Goal: Information Seeking & Learning: Learn about a topic

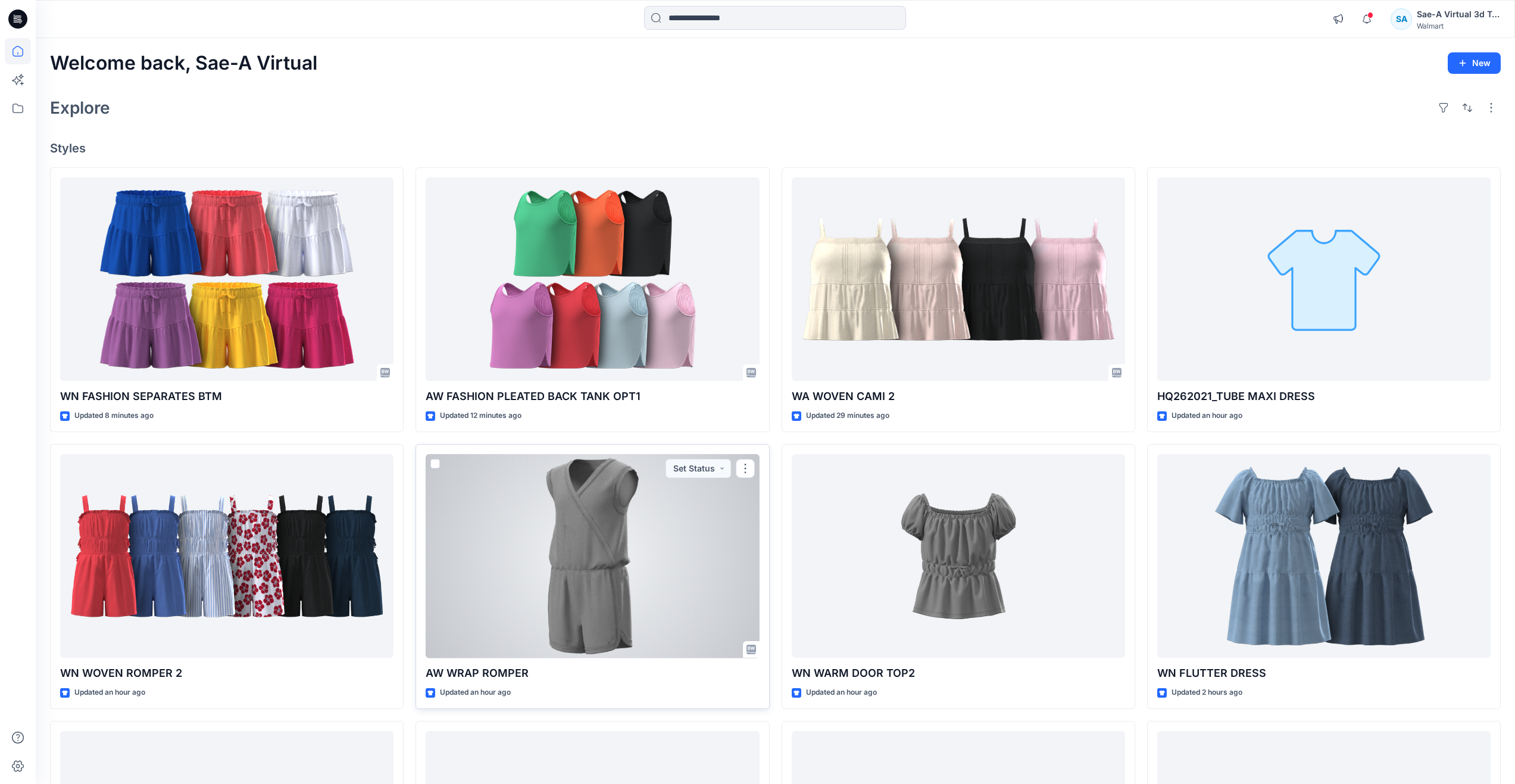
click at [587, 566] on div at bounding box center [592, 556] width 333 height 204
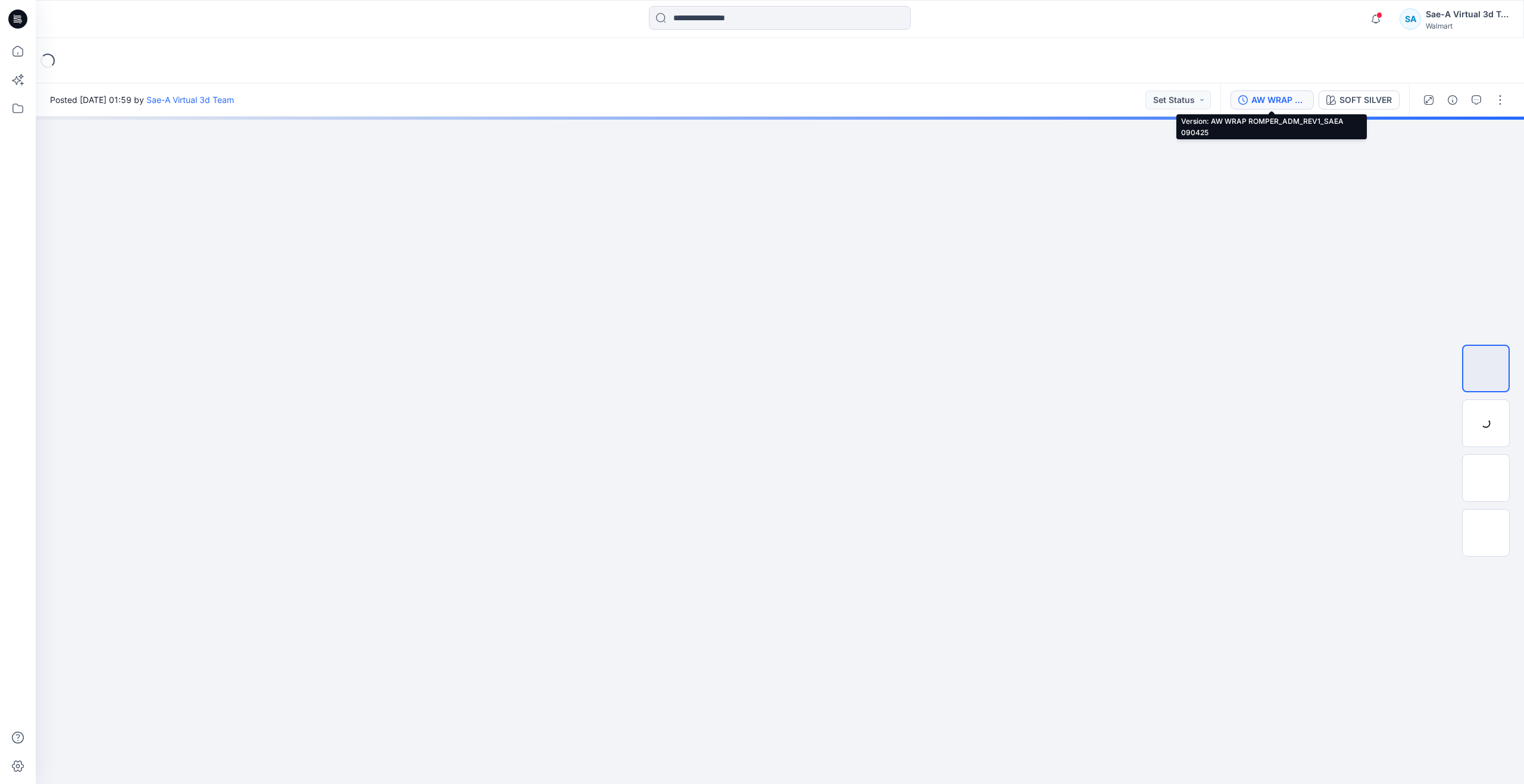
click at [1282, 97] on div "AW WRAP ROMPER_ADM_REV1_SAEA 090425" at bounding box center [1279, 100] width 55 height 13
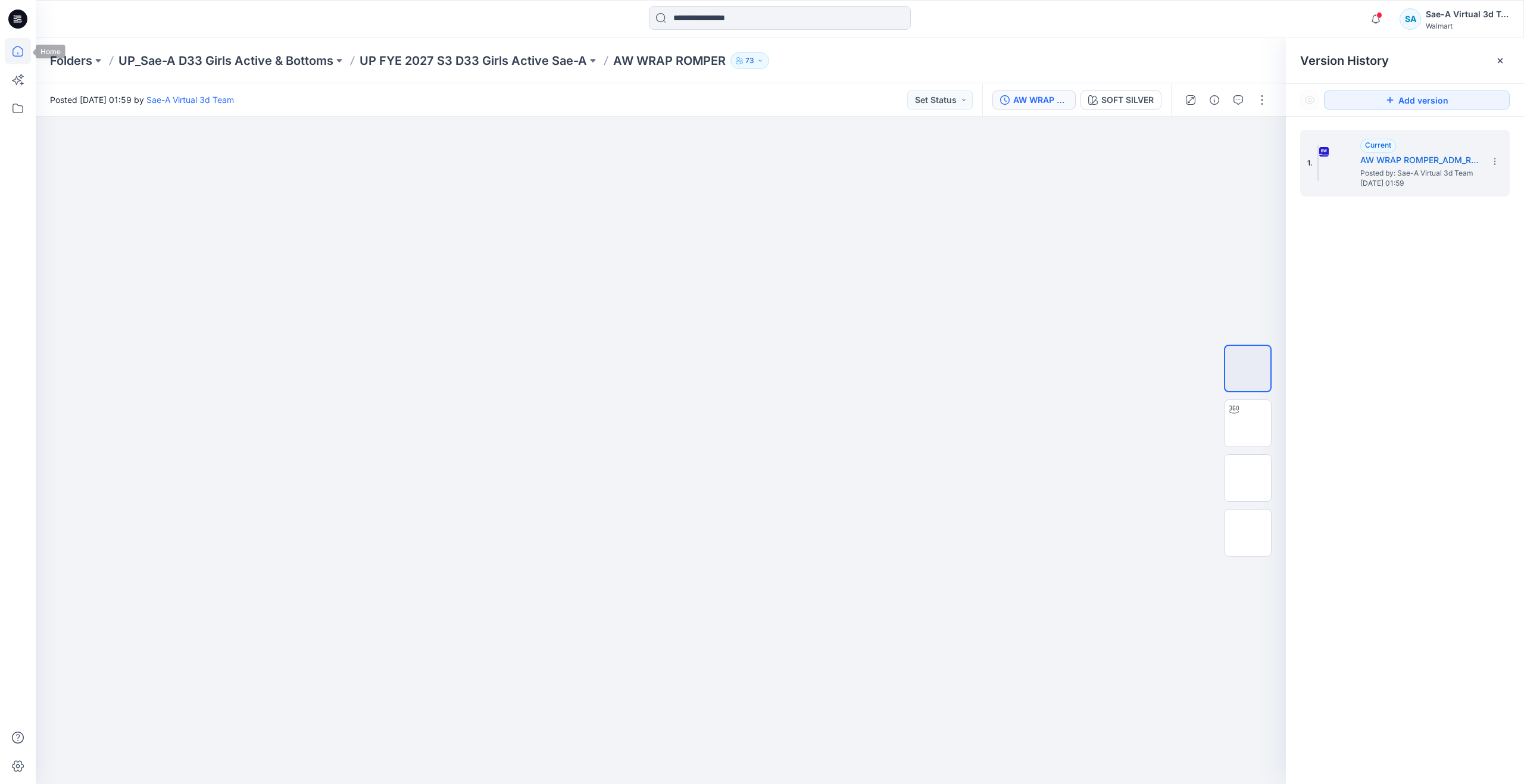
click at [18, 56] on icon at bounding box center [18, 51] width 11 height 11
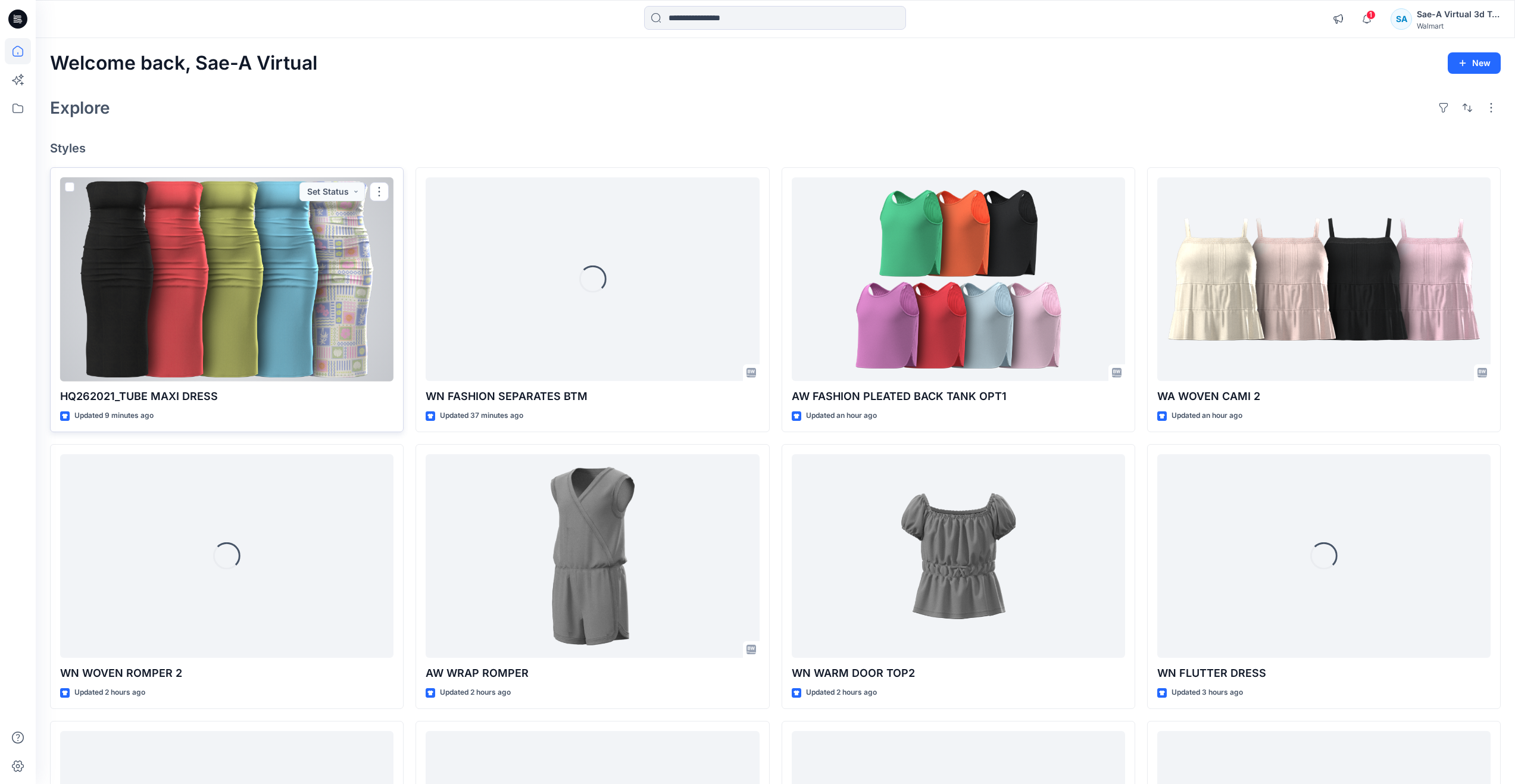
click at [209, 299] on div at bounding box center [226, 279] width 333 height 204
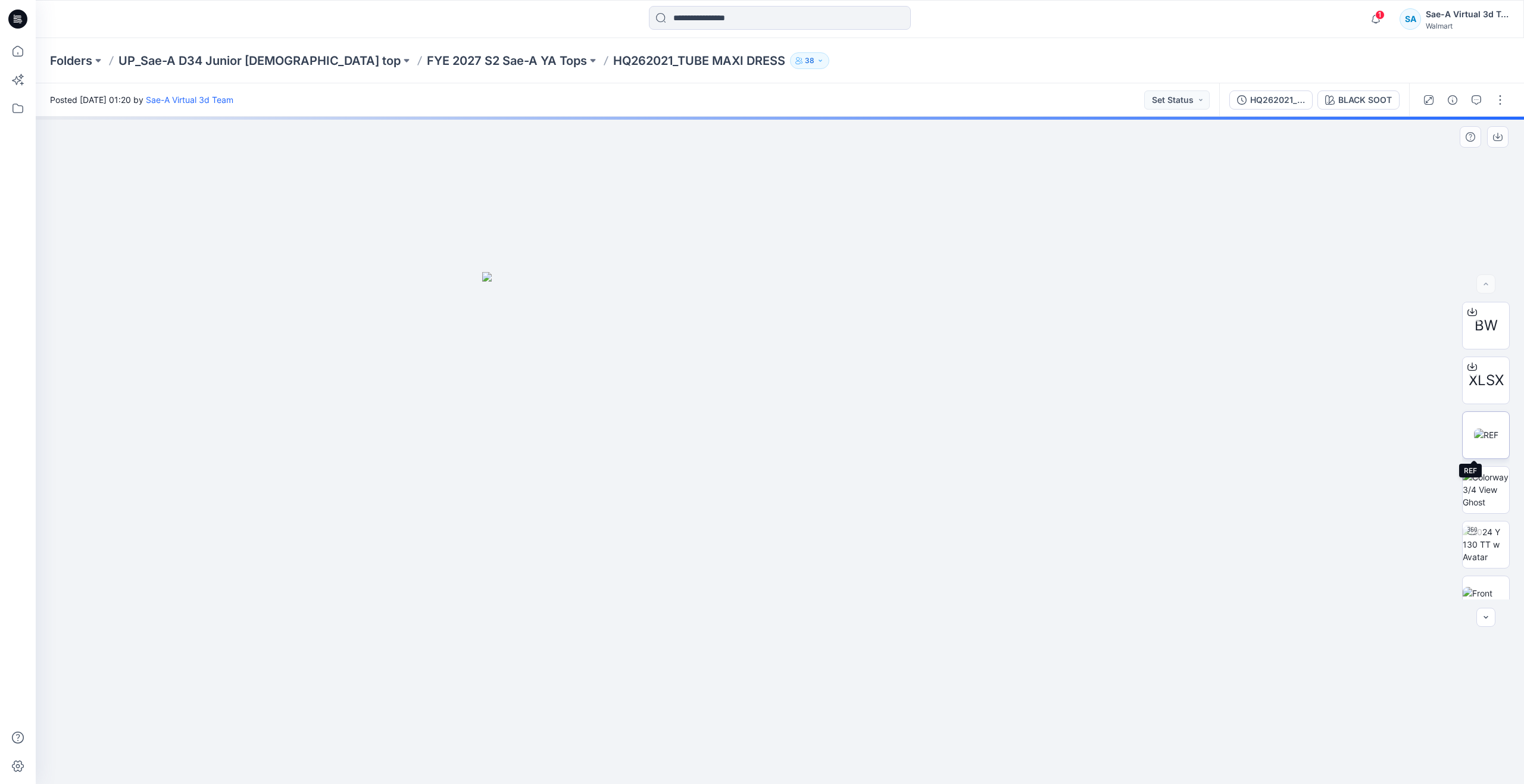
click at [1488, 431] on img at bounding box center [1486, 435] width 24 height 13
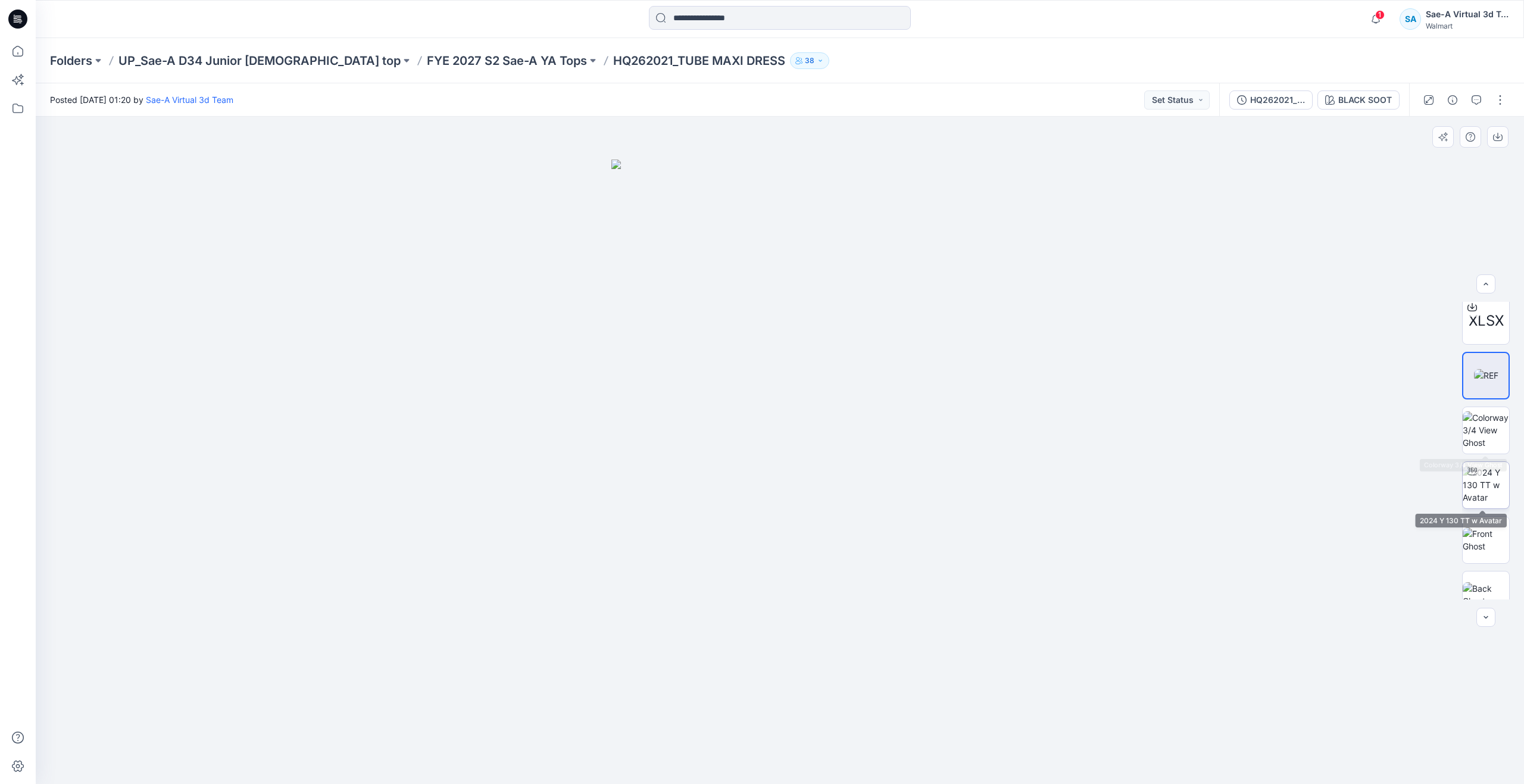
click at [1480, 493] on img at bounding box center [1485, 485] width 46 height 38
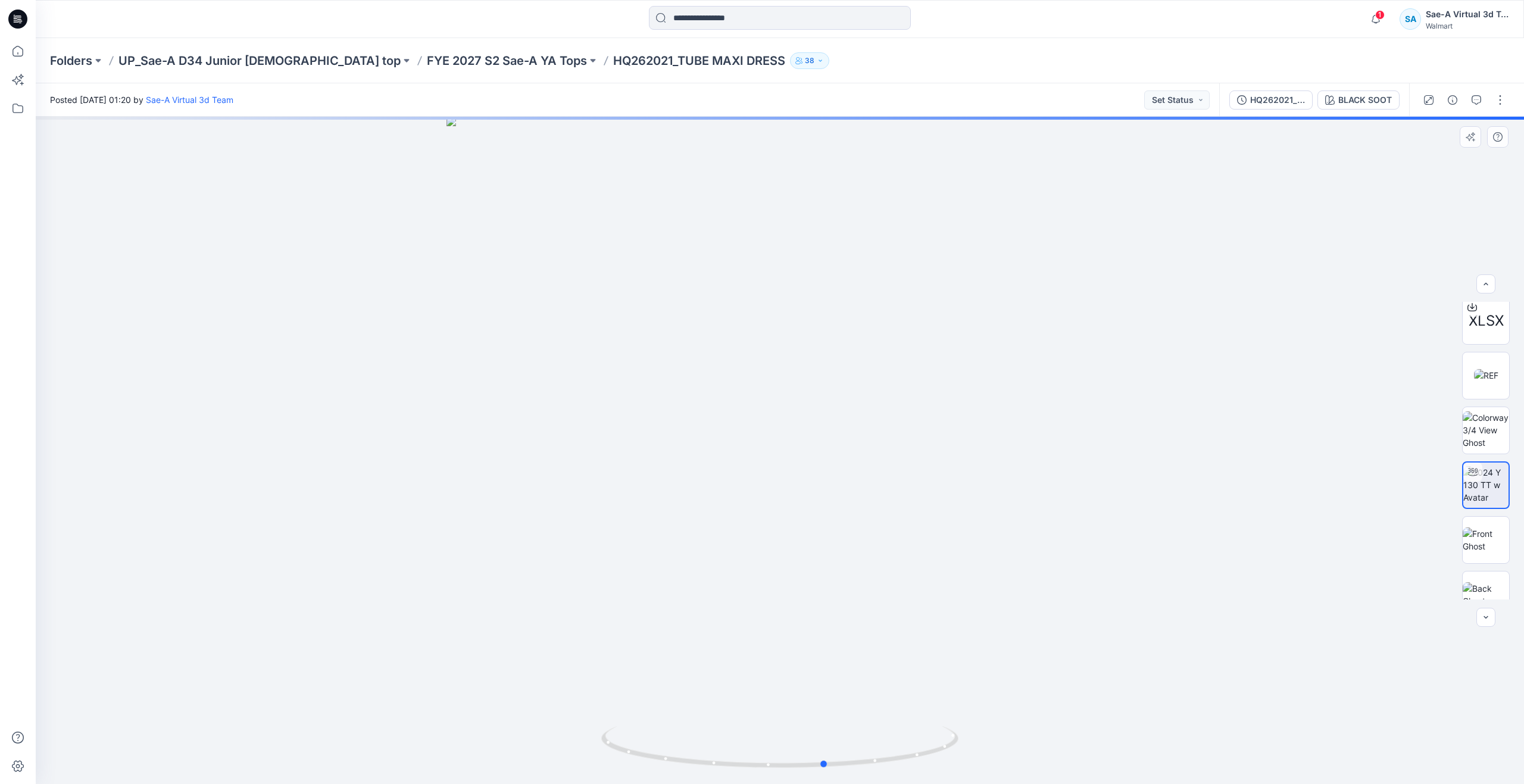
drag, startPoint x: 780, startPoint y: 763, endPoint x: 452, endPoint y: 679, distance: 338.6
click at [452, 679] on div at bounding box center [780, 449] width 1489 height 667
click at [1347, 101] on div "BLACK SOOT" at bounding box center [1365, 100] width 54 height 13
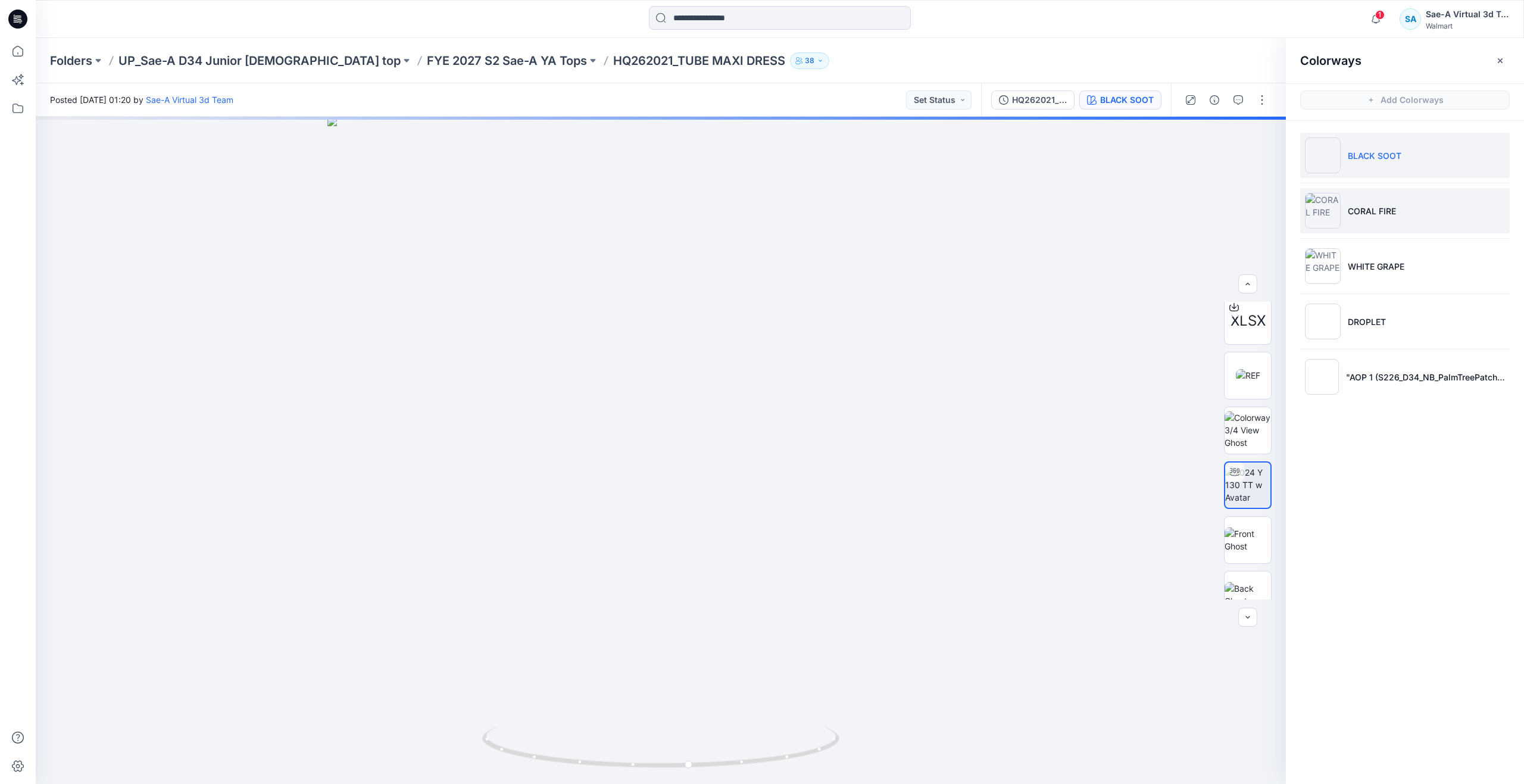
click at [1352, 211] on p "CORAL FIRE" at bounding box center [1371, 211] width 48 height 13
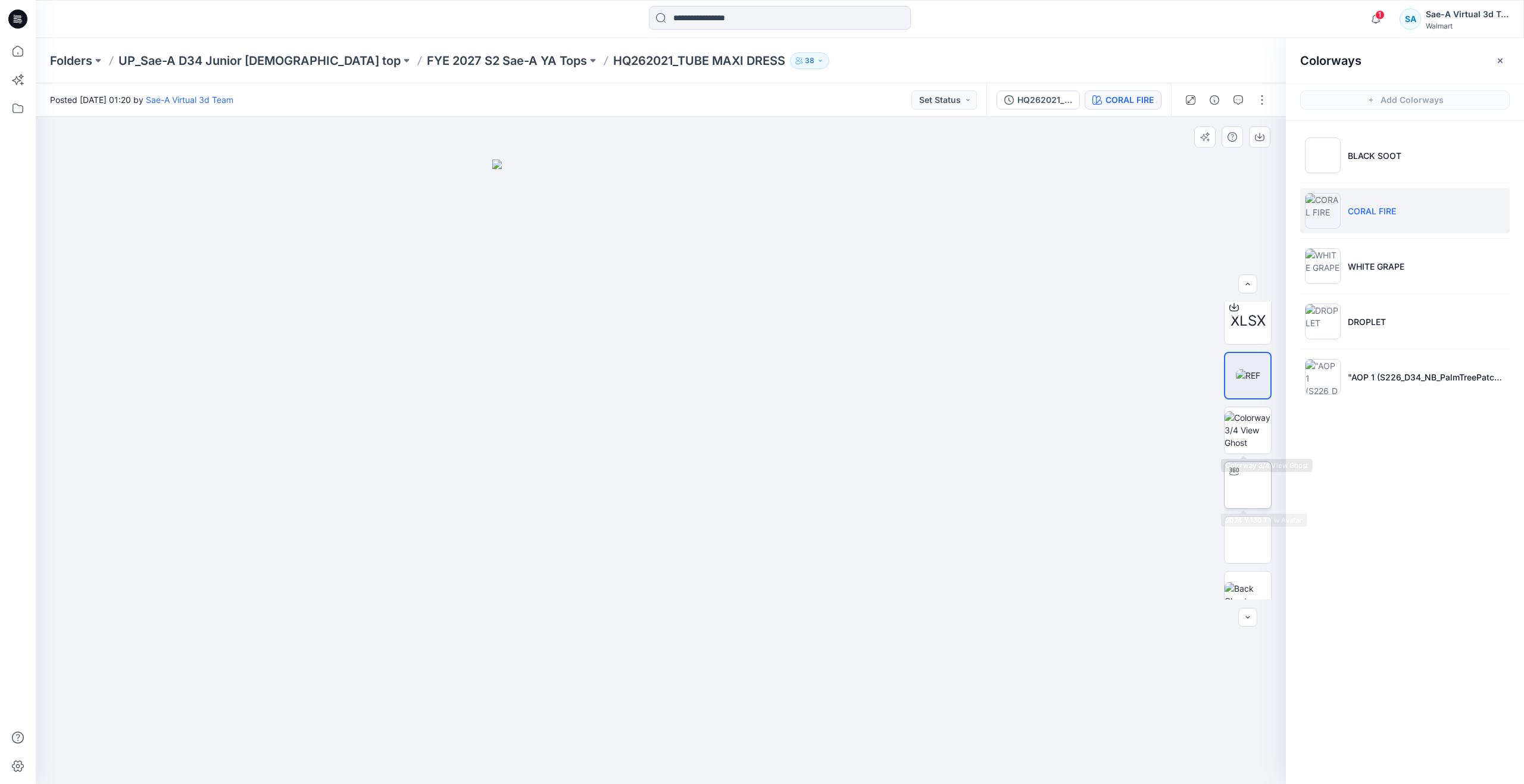
click at [1248, 485] on img at bounding box center [1248, 485] width 0 height 0
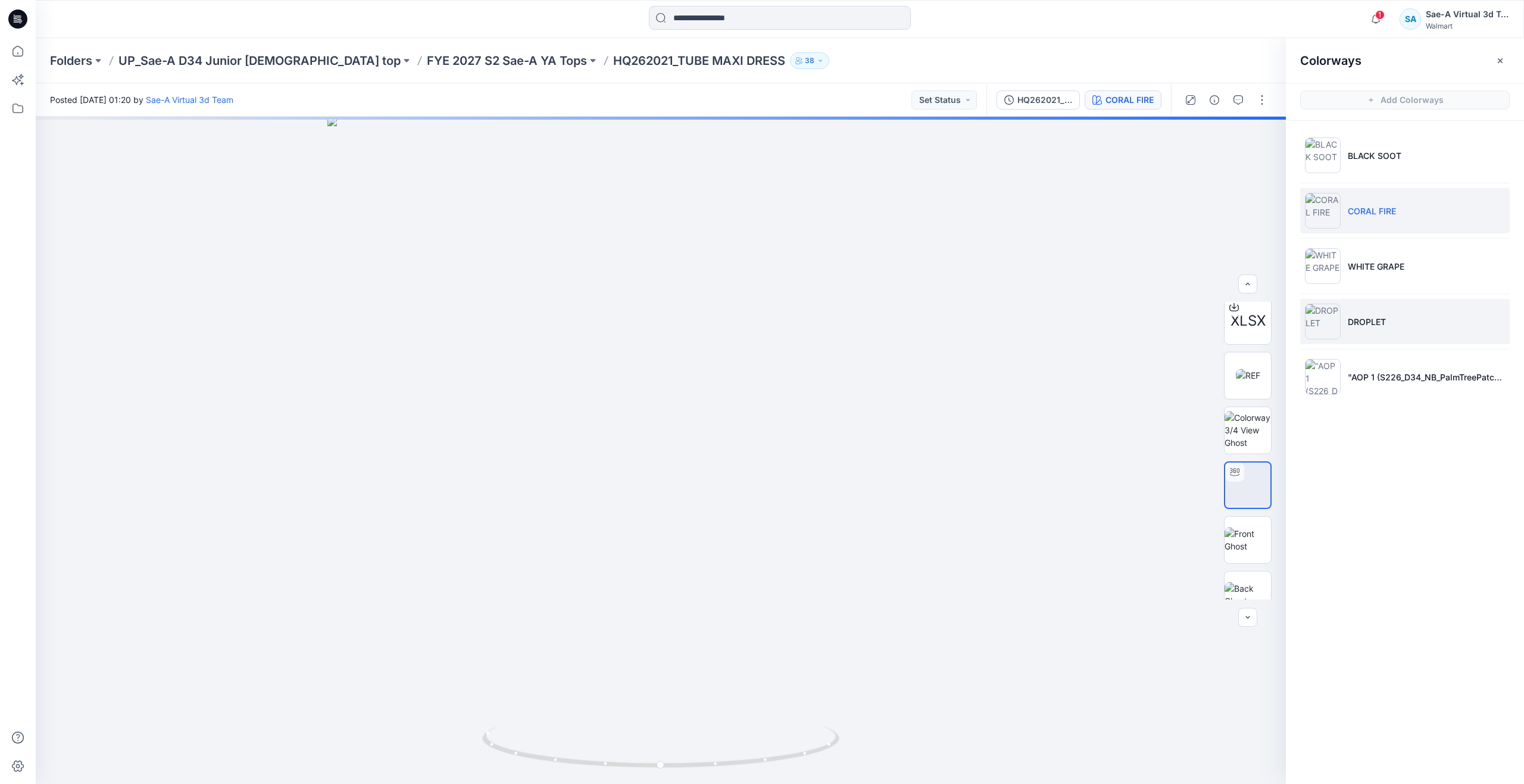
click at [1382, 303] on li "DROPLET" at bounding box center [1405, 320] width 210 height 45
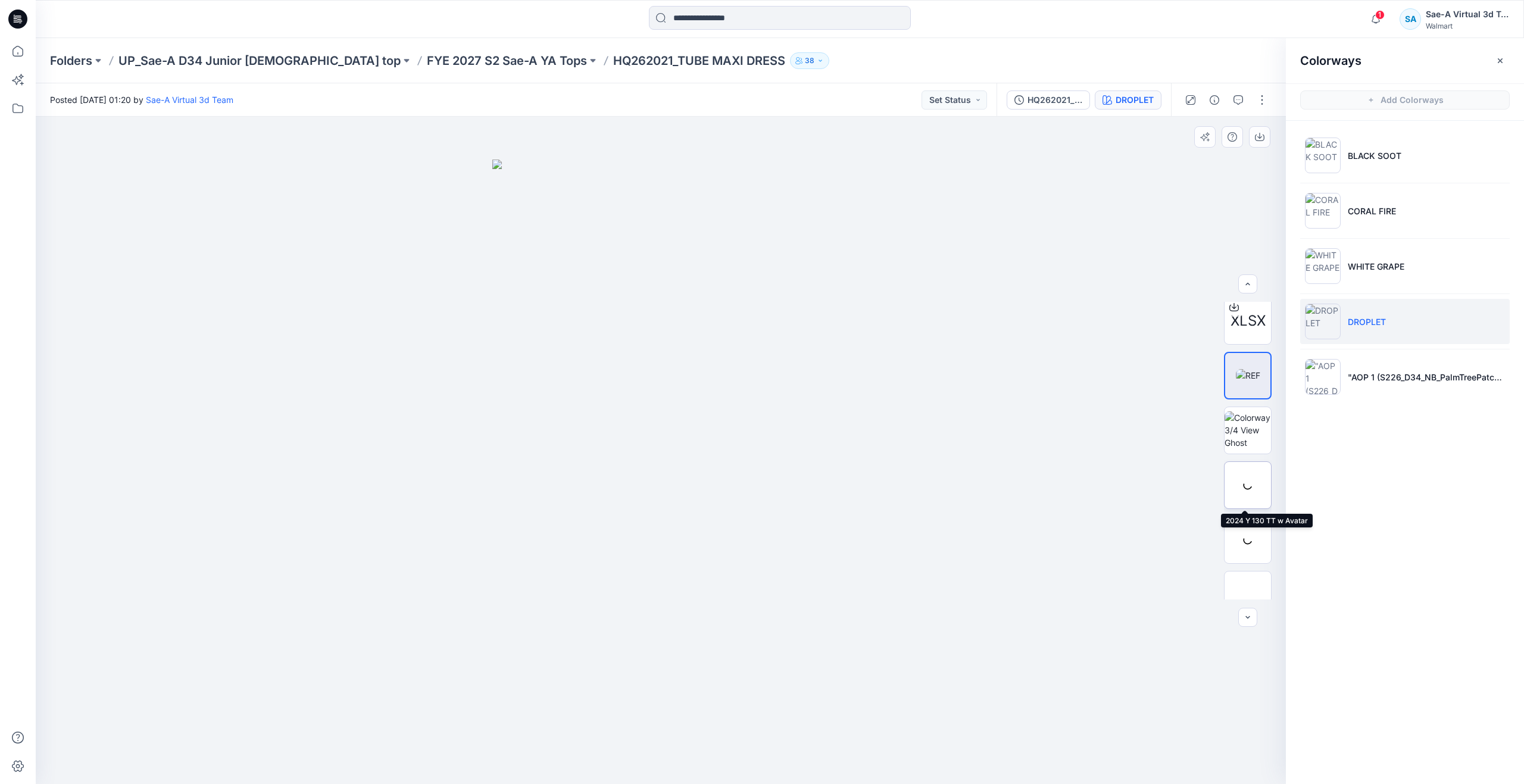
click at [1252, 488] on div at bounding box center [1248, 485] width 47 height 47
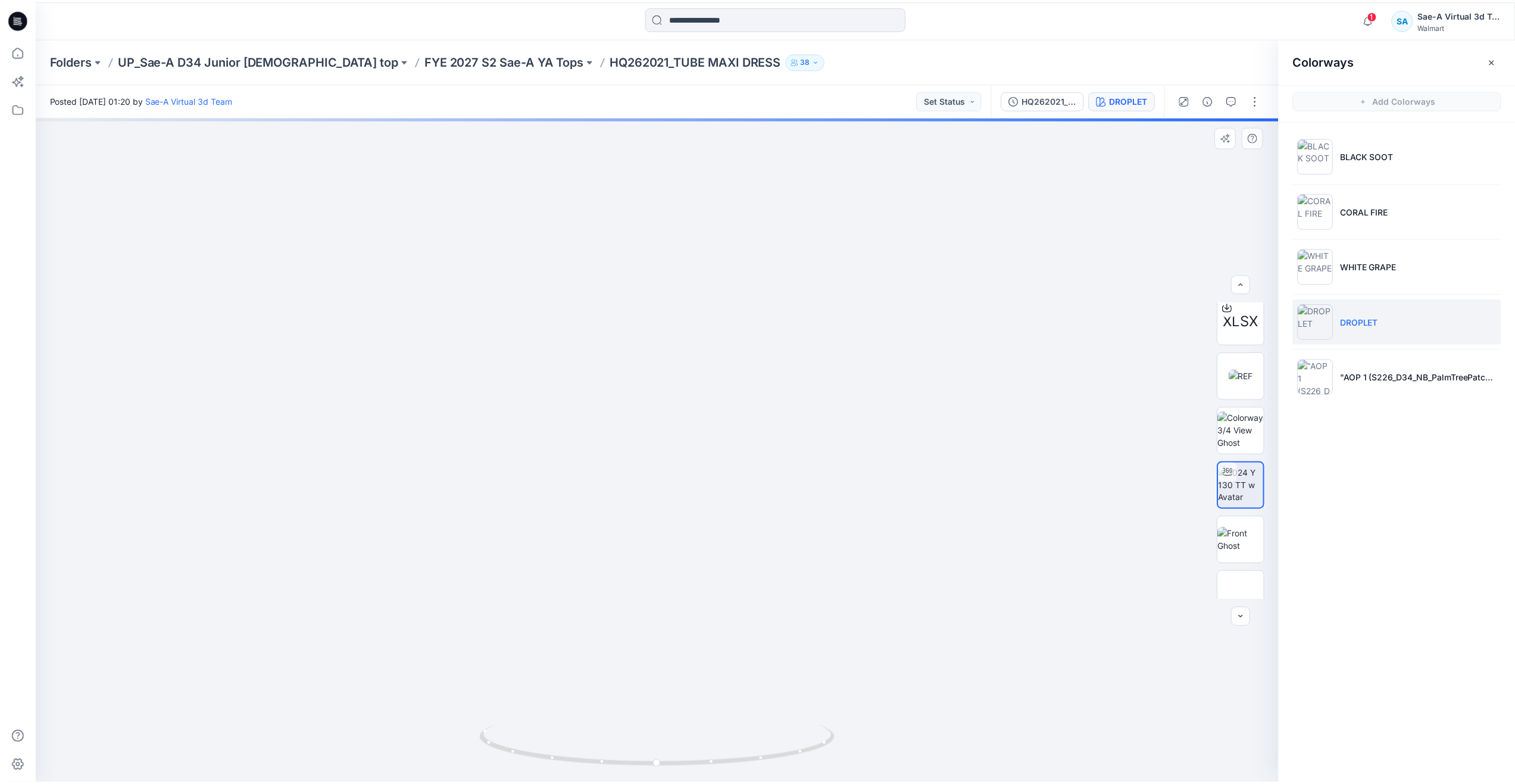
scroll to position [133, 0]
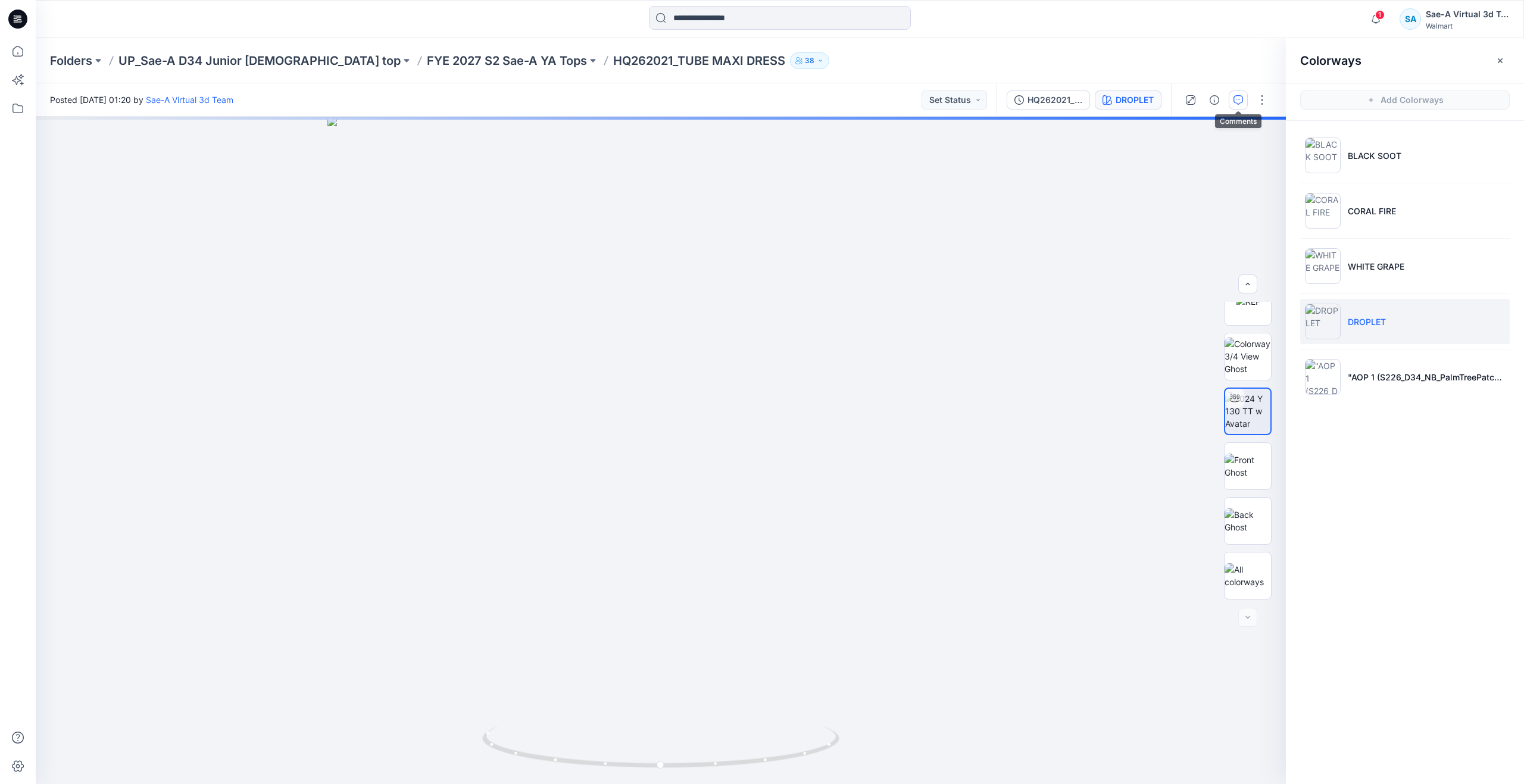
click at [1238, 103] on icon "button" at bounding box center [1238, 100] width 9 height 9
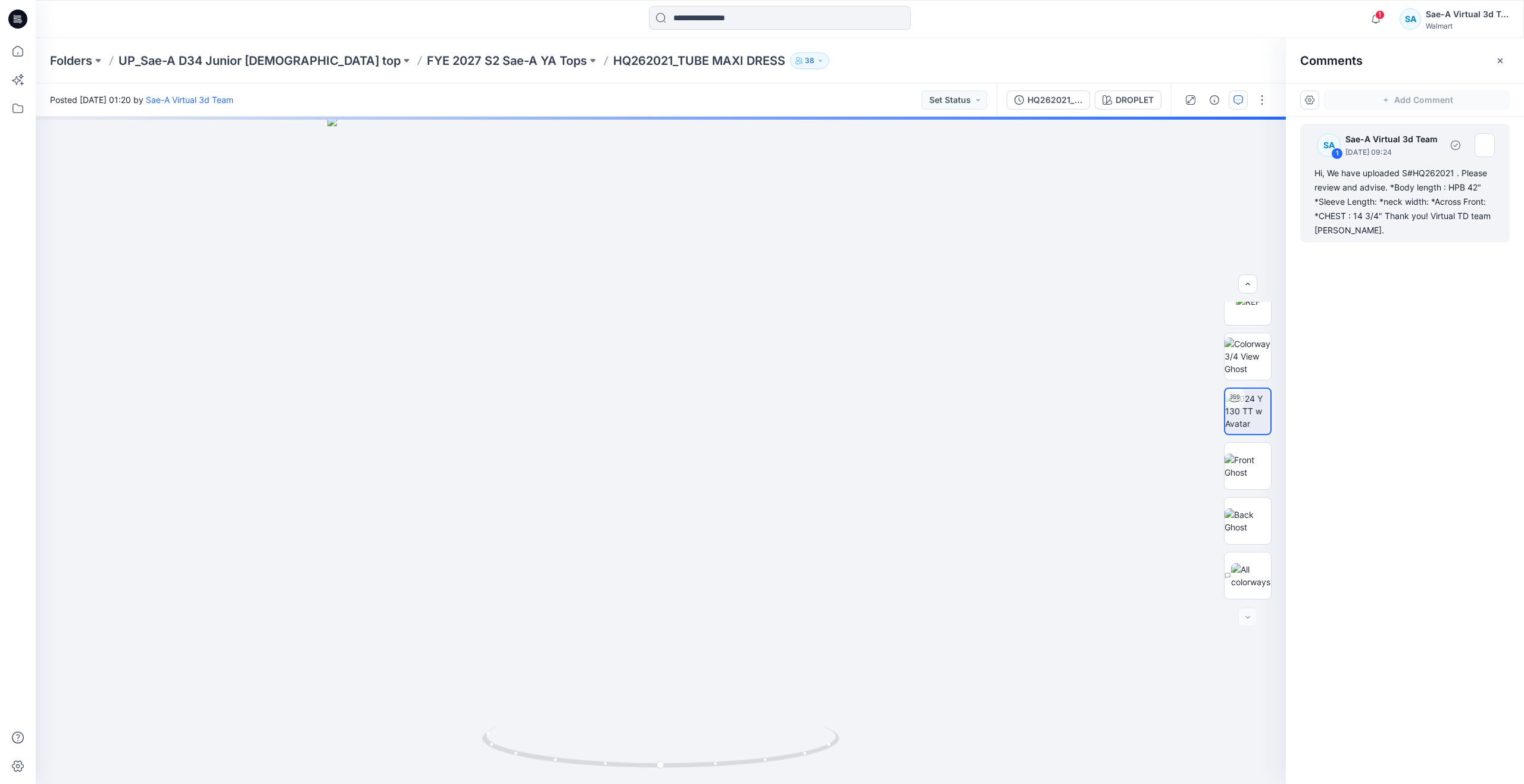
click at [1370, 185] on div "Hi, We have uploaded S#HQ262021 . Please review and advise. *Body length : HPB …" at bounding box center [1405, 202] width 181 height 72
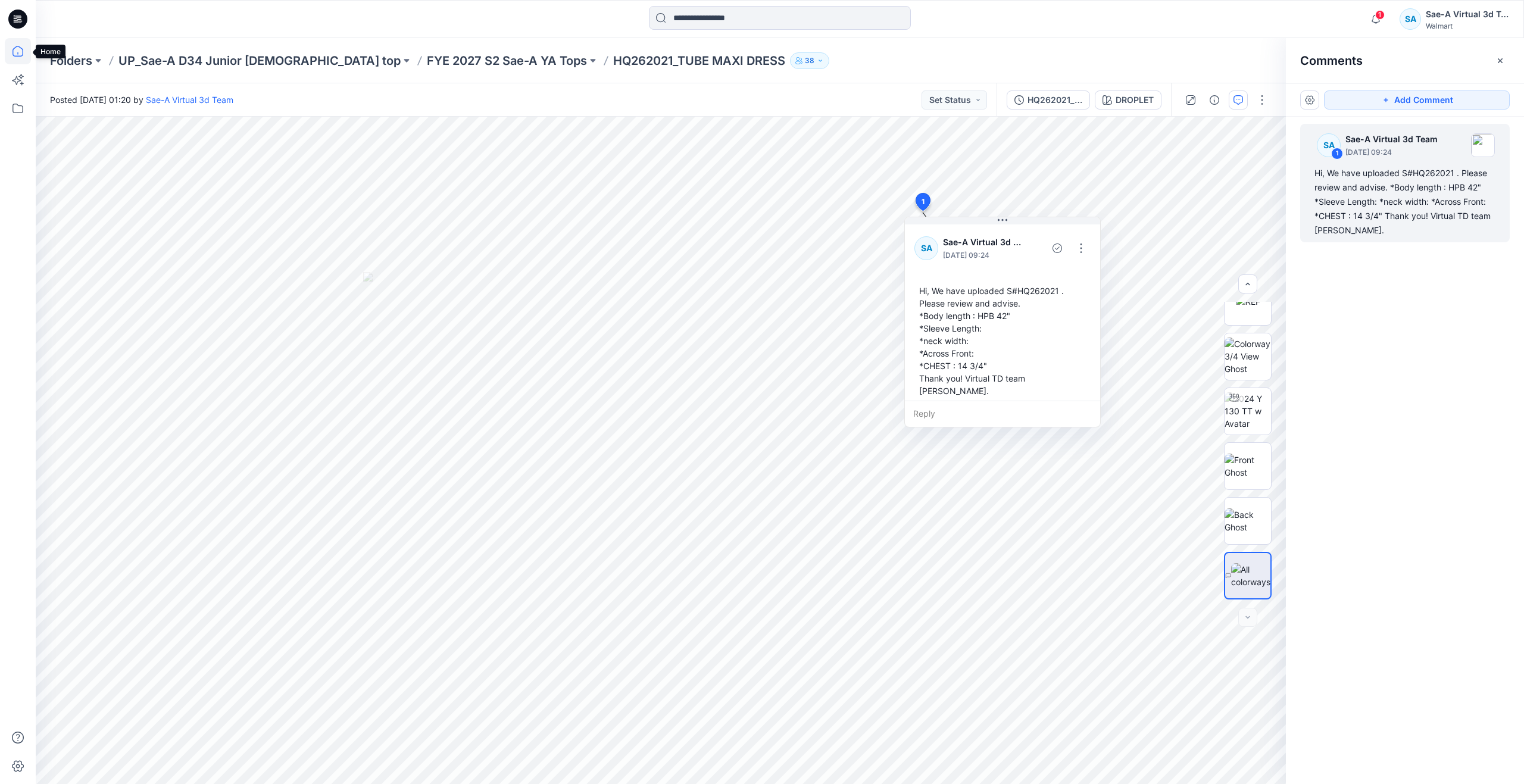
click at [25, 55] on icon at bounding box center [17, 50] width 26 height 26
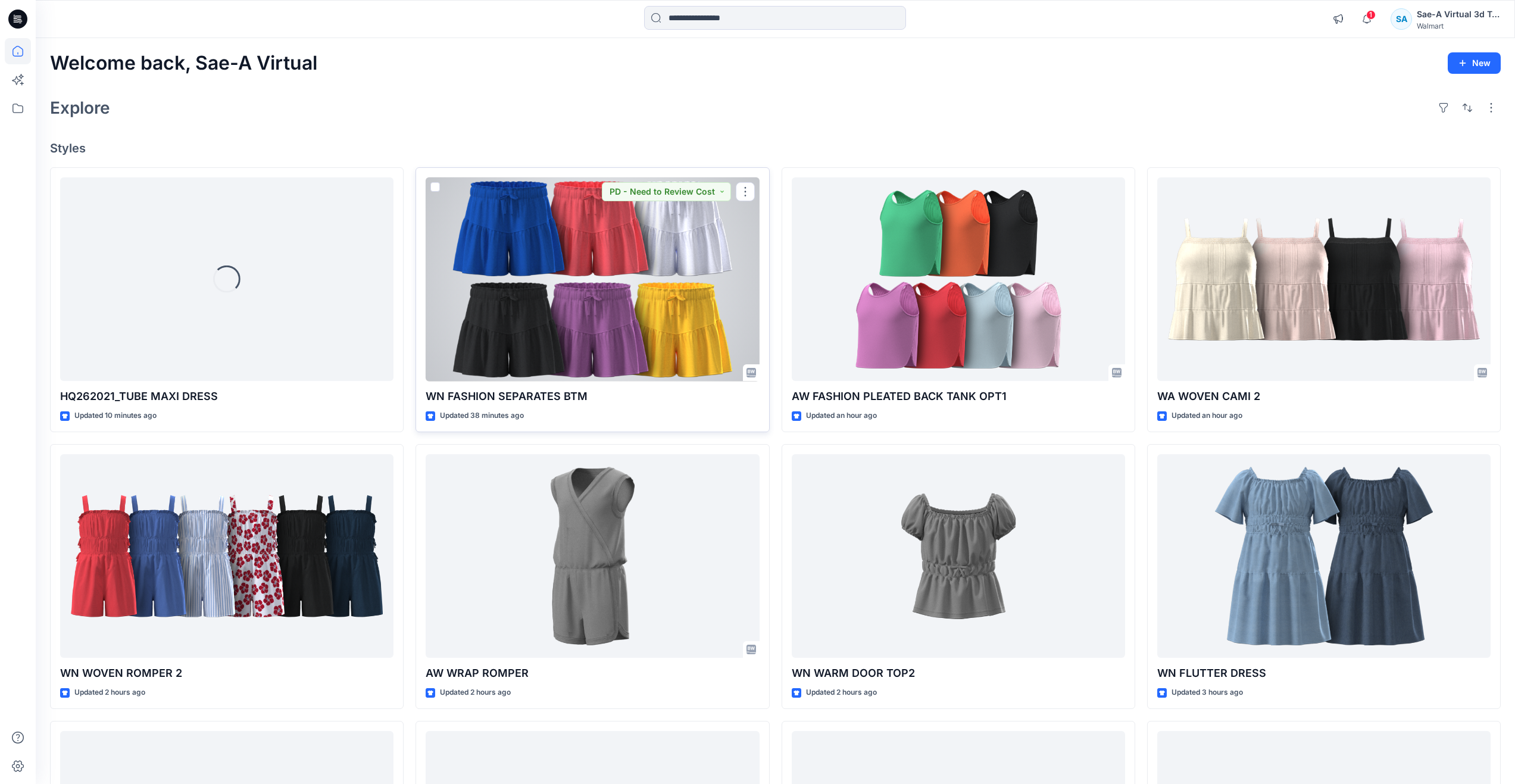
click at [498, 298] on div at bounding box center [592, 279] width 333 height 204
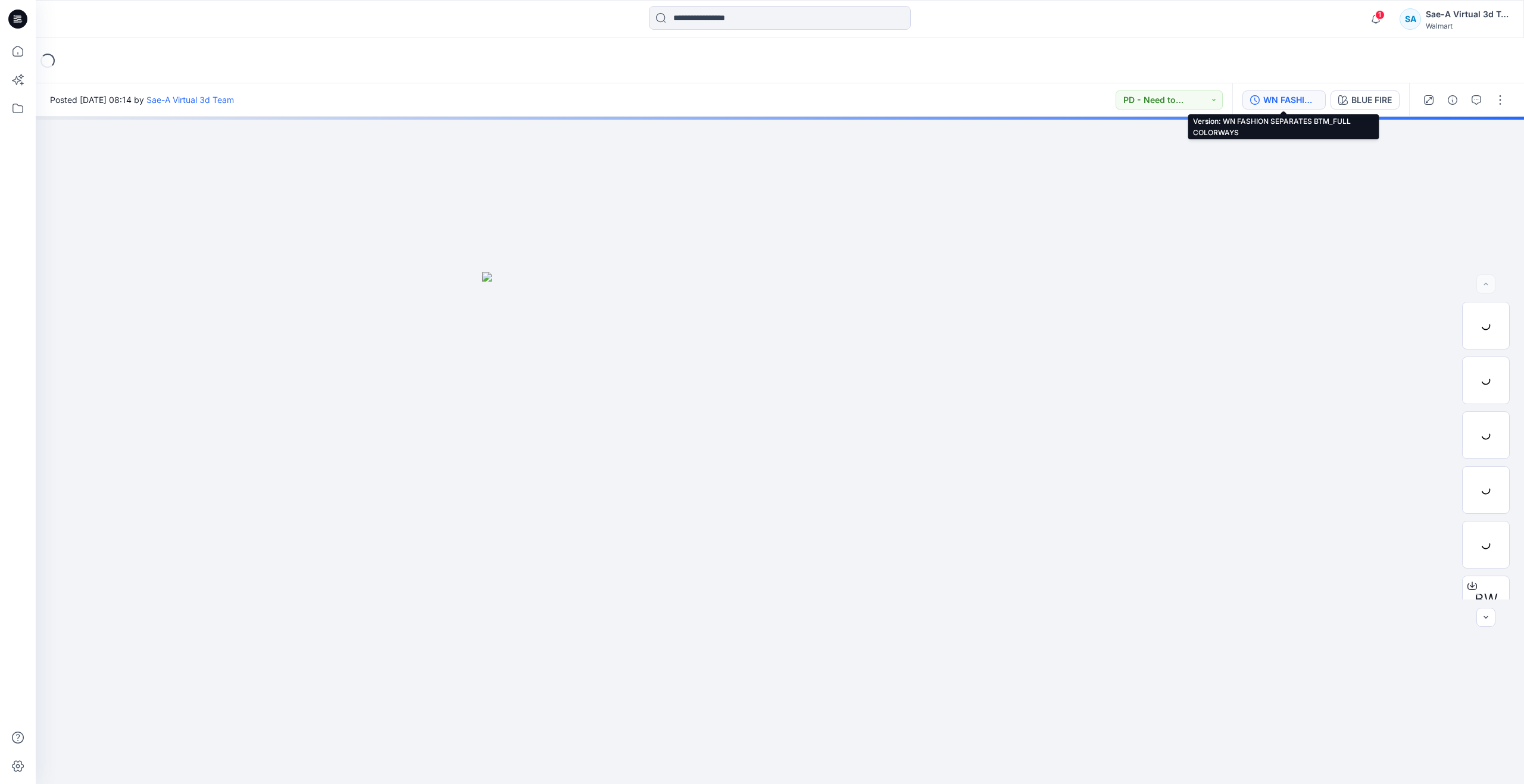
click at [1300, 103] on div "WN FASHION SEPARATES BTM_FULL COLORWAYS" at bounding box center [1291, 100] width 55 height 13
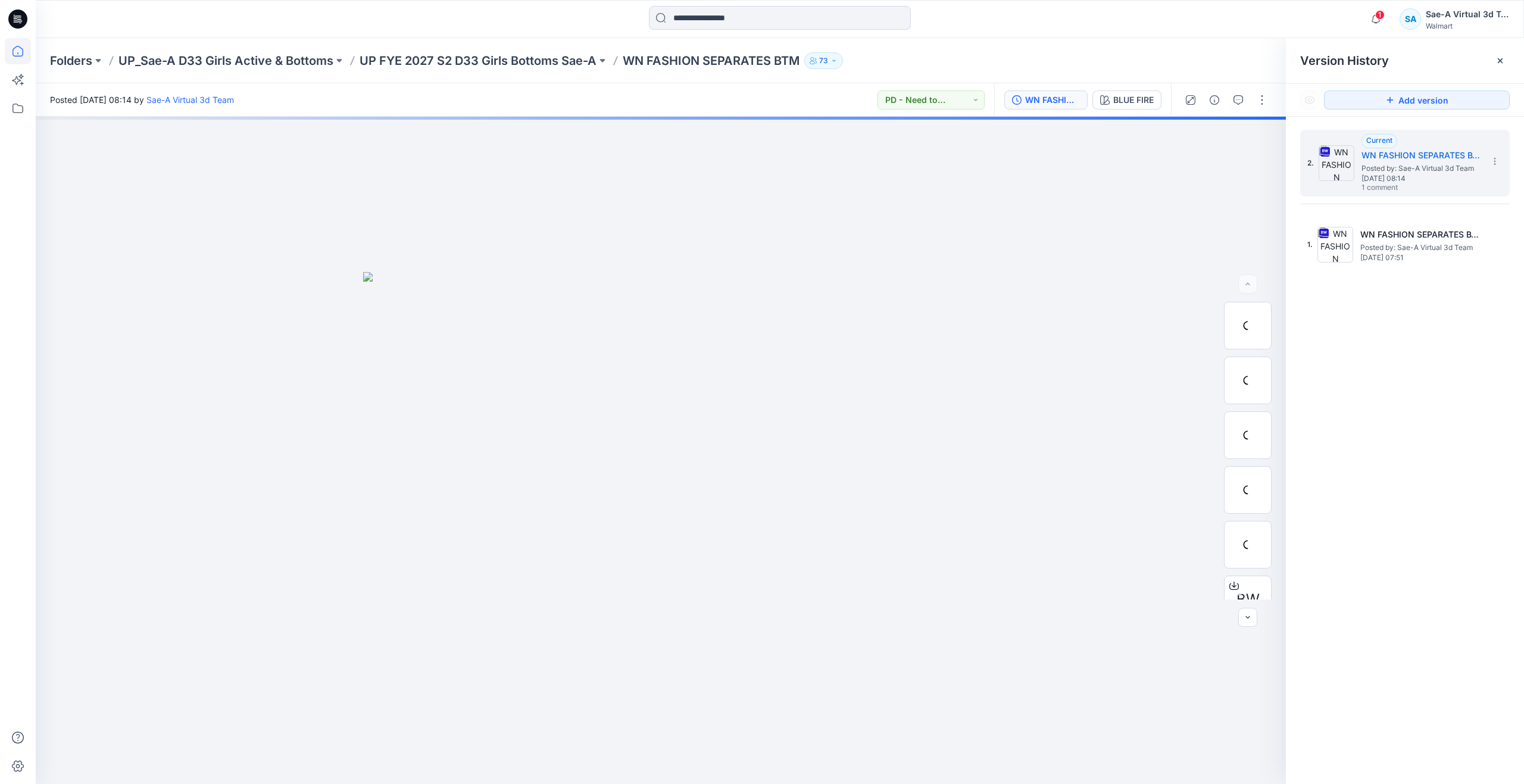
click at [22, 55] on icon at bounding box center [18, 51] width 11 height 11
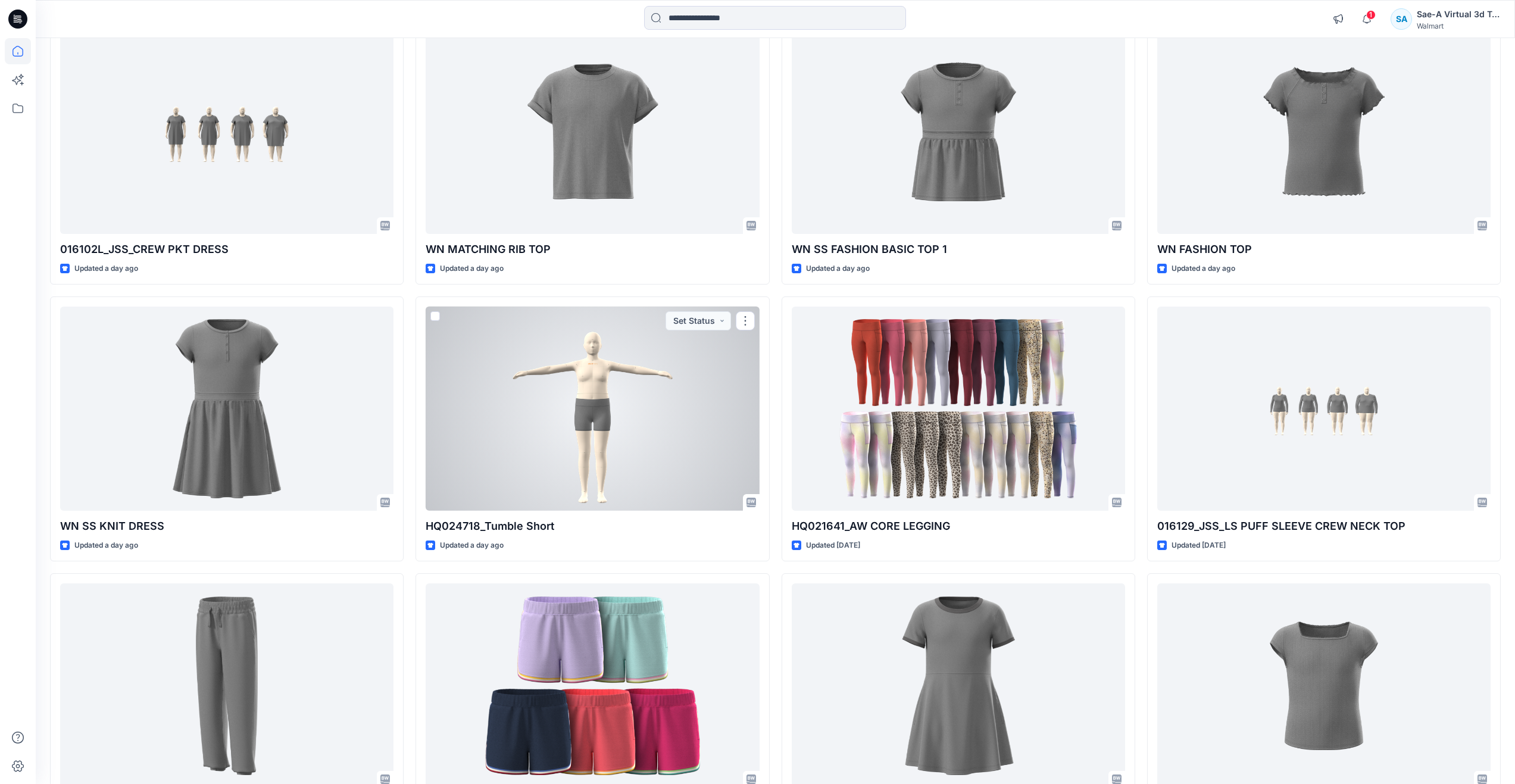
scroll to position [1920, 0]
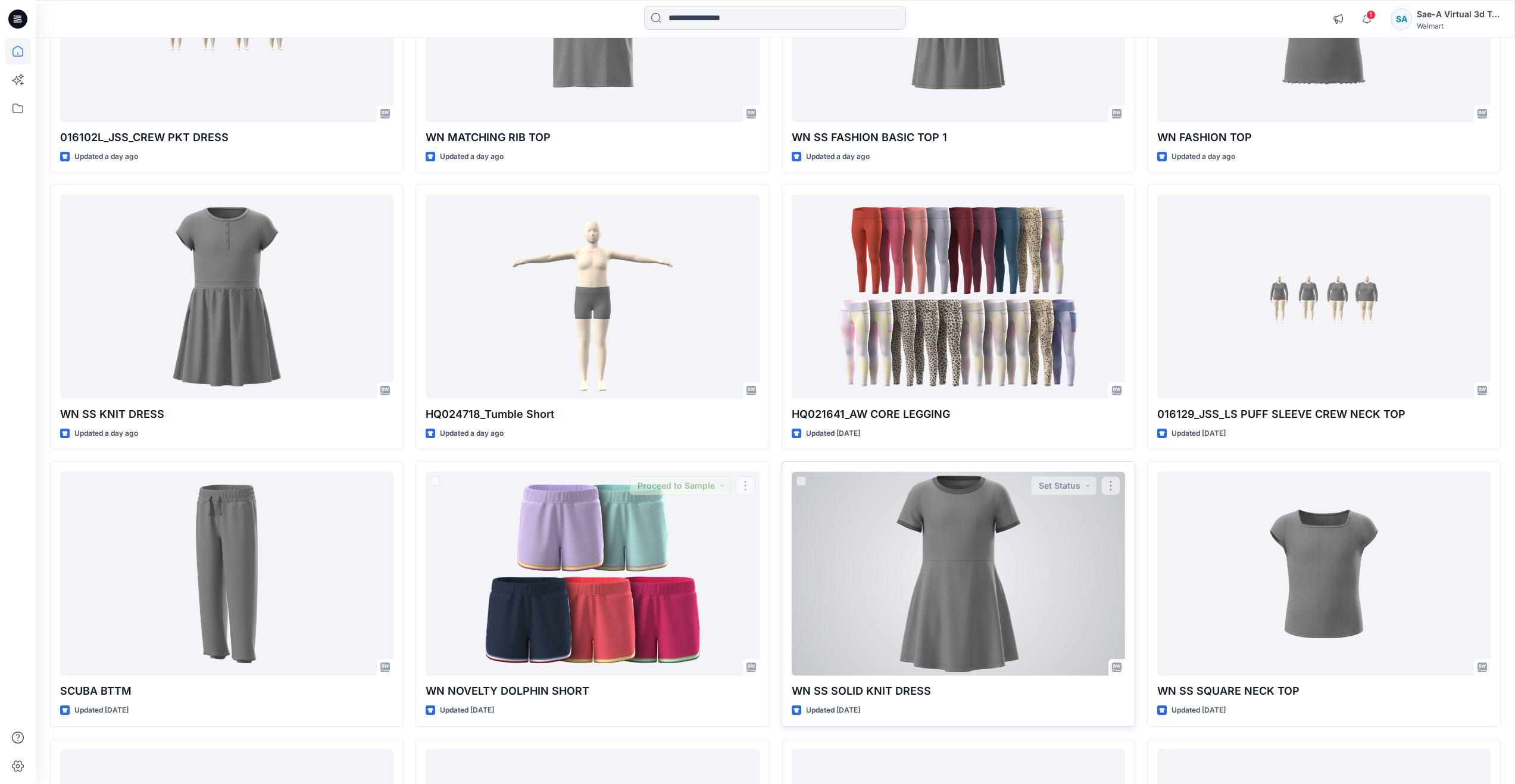
click at [907, 575] on div at bounding box center [958, 573] width 333 height 204
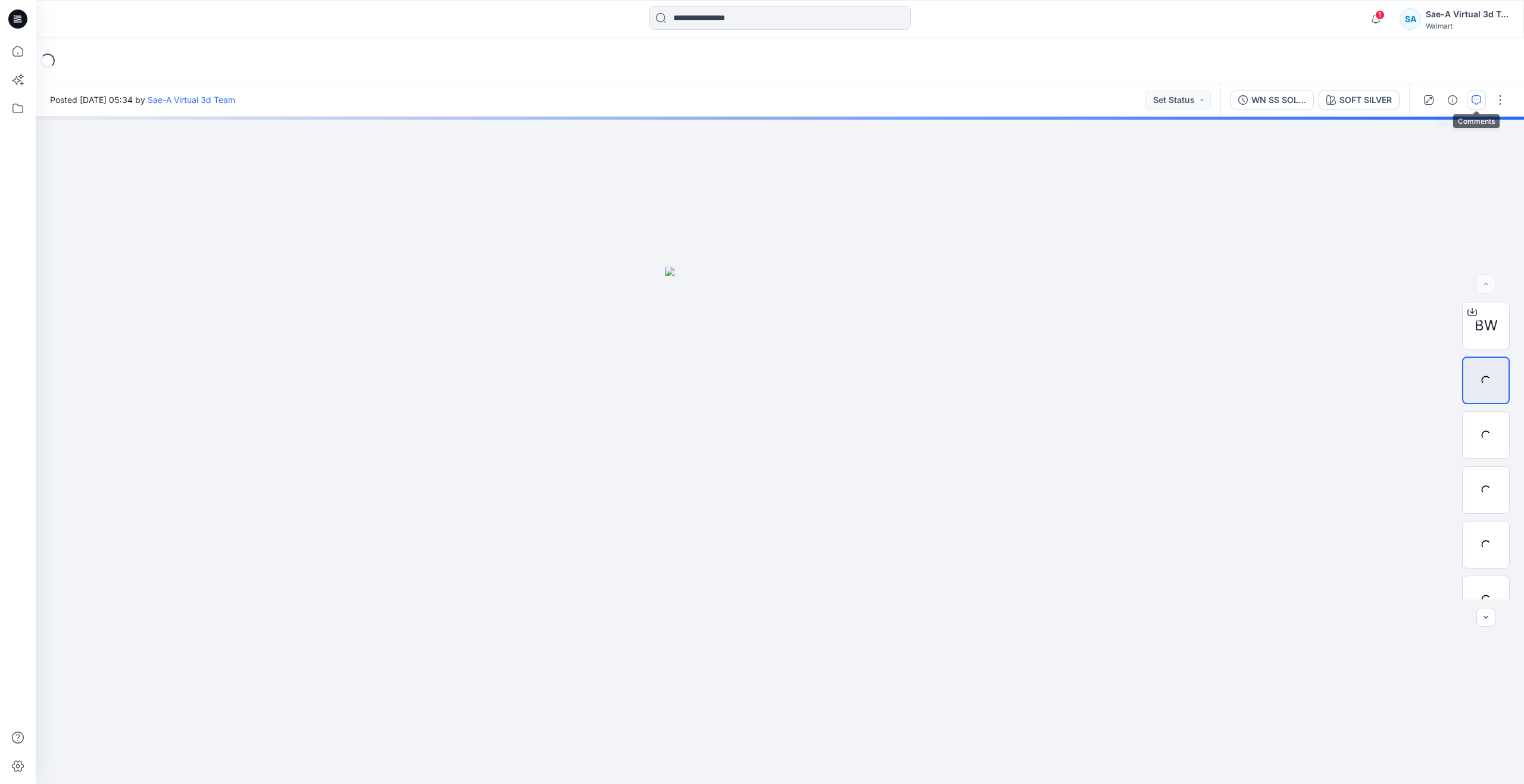
click at [1478, 101] on icon "button" at bounding box center [1477, 100] width 9 height 9
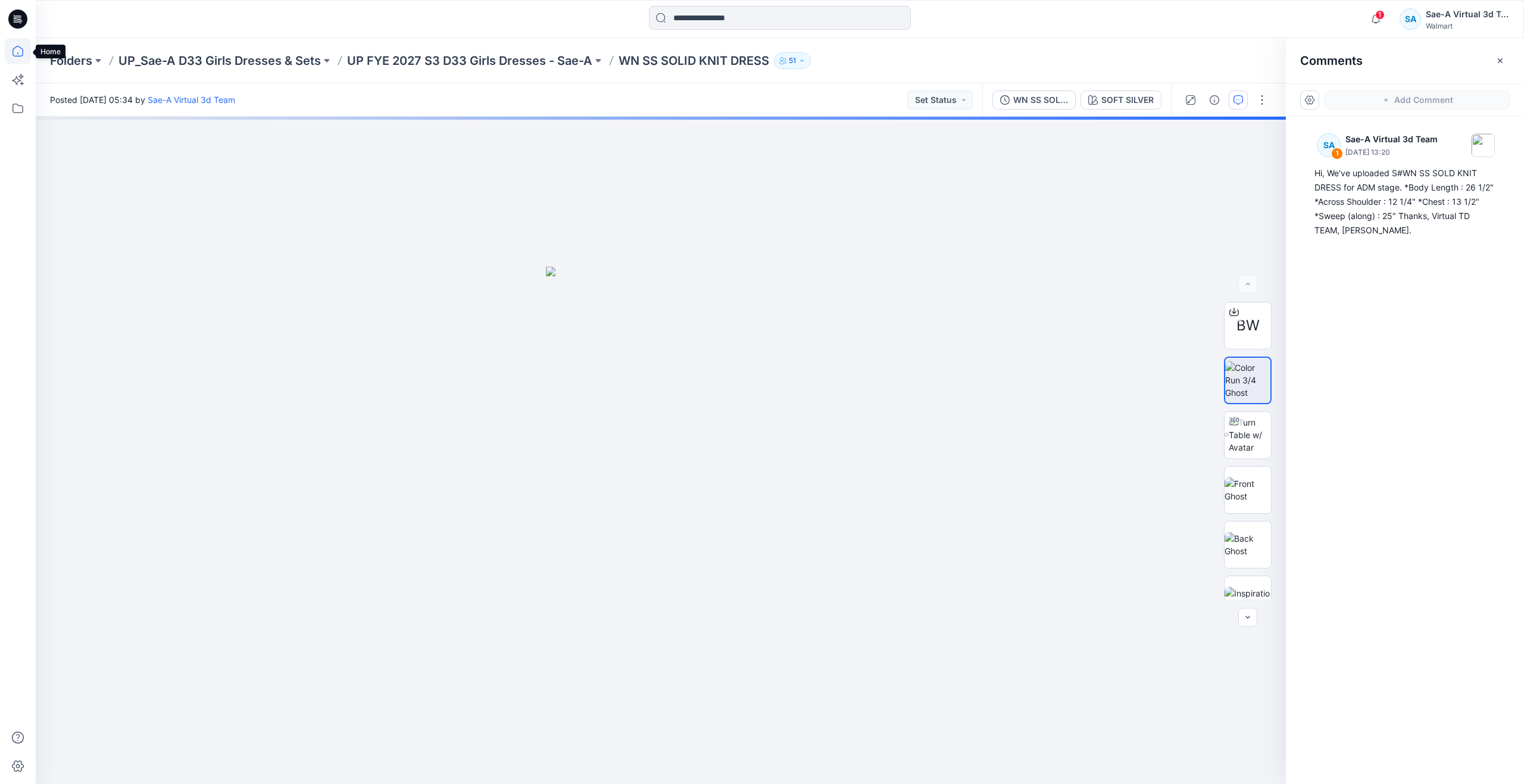
click at [18, 50] on icon at bounding box center [17, 50] width 26 height 26
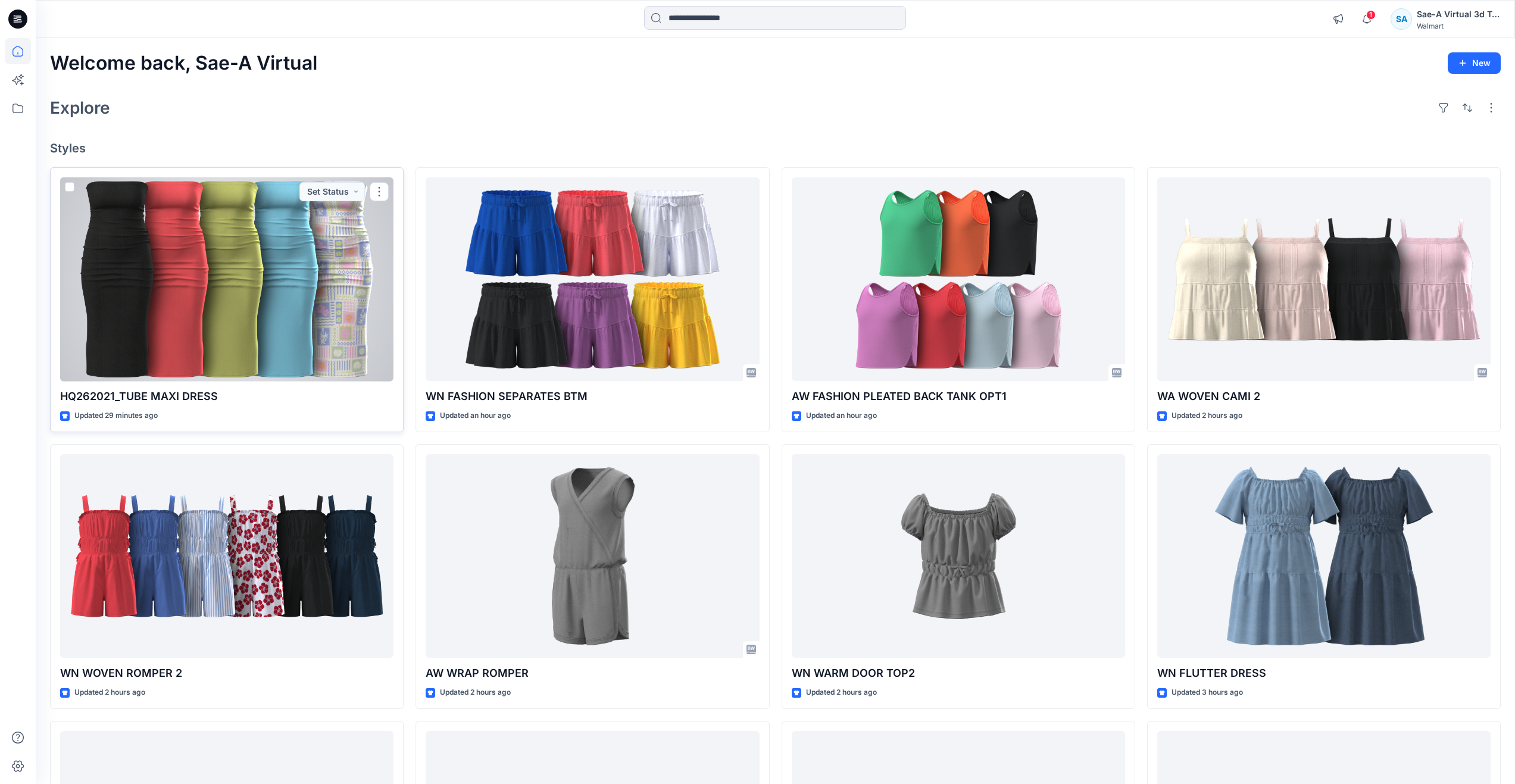
click at [125, 298] on div at bounding box center [226, 279] width 333 height 204
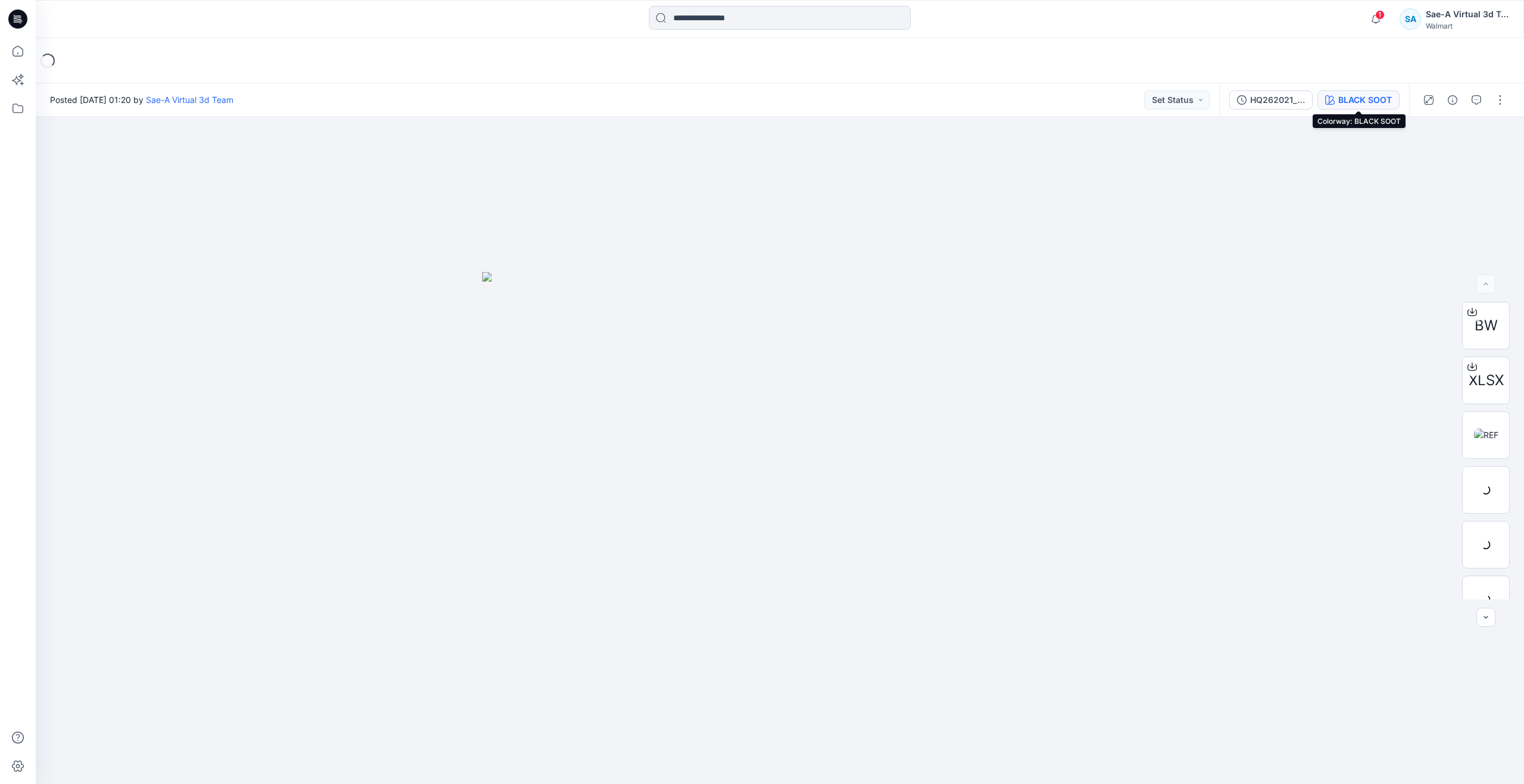
click at [1336, 98] on button "BLACK SOOT" at bounding box center [1359, 100] width 82 height 19
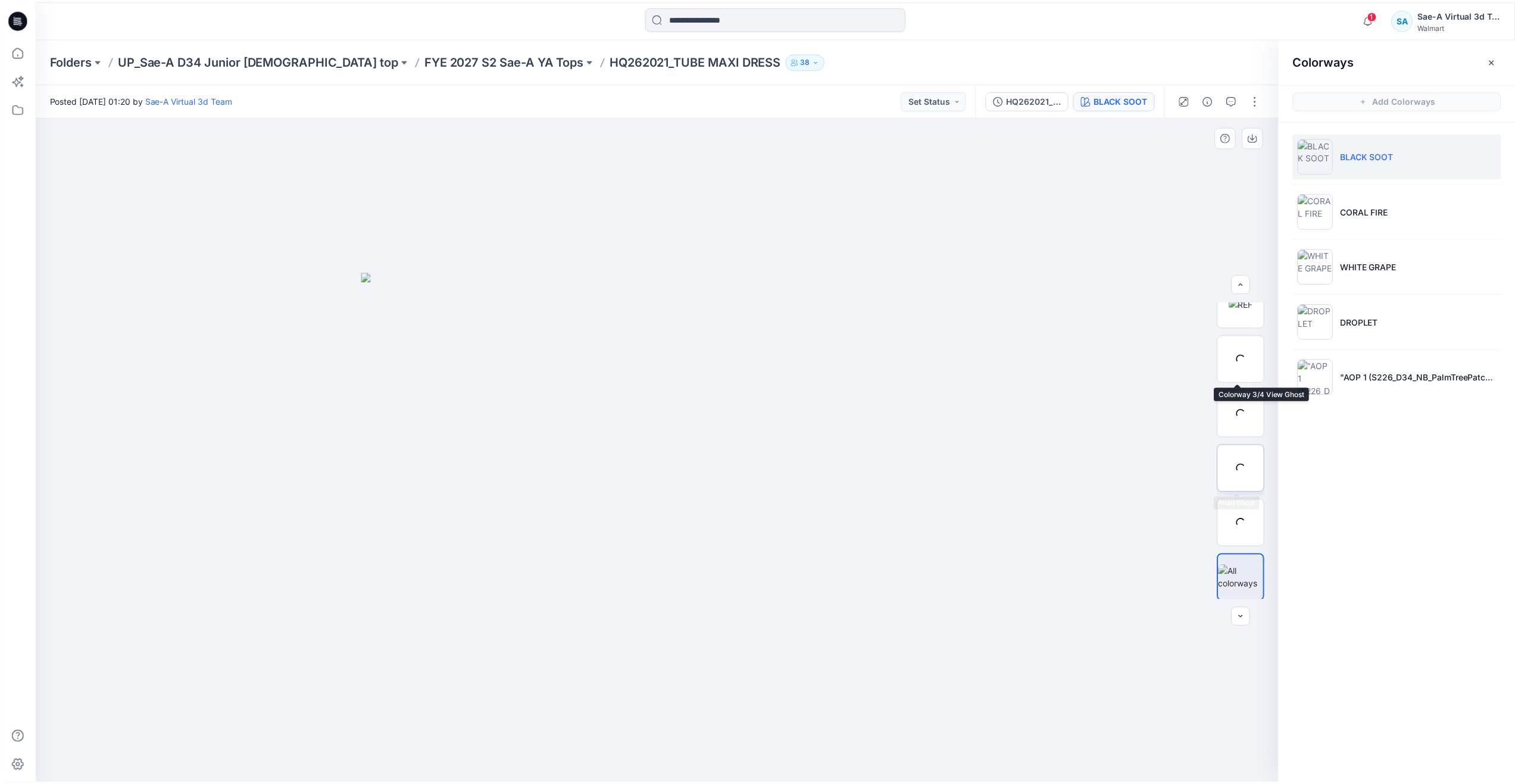
scroll to position [133, 0]
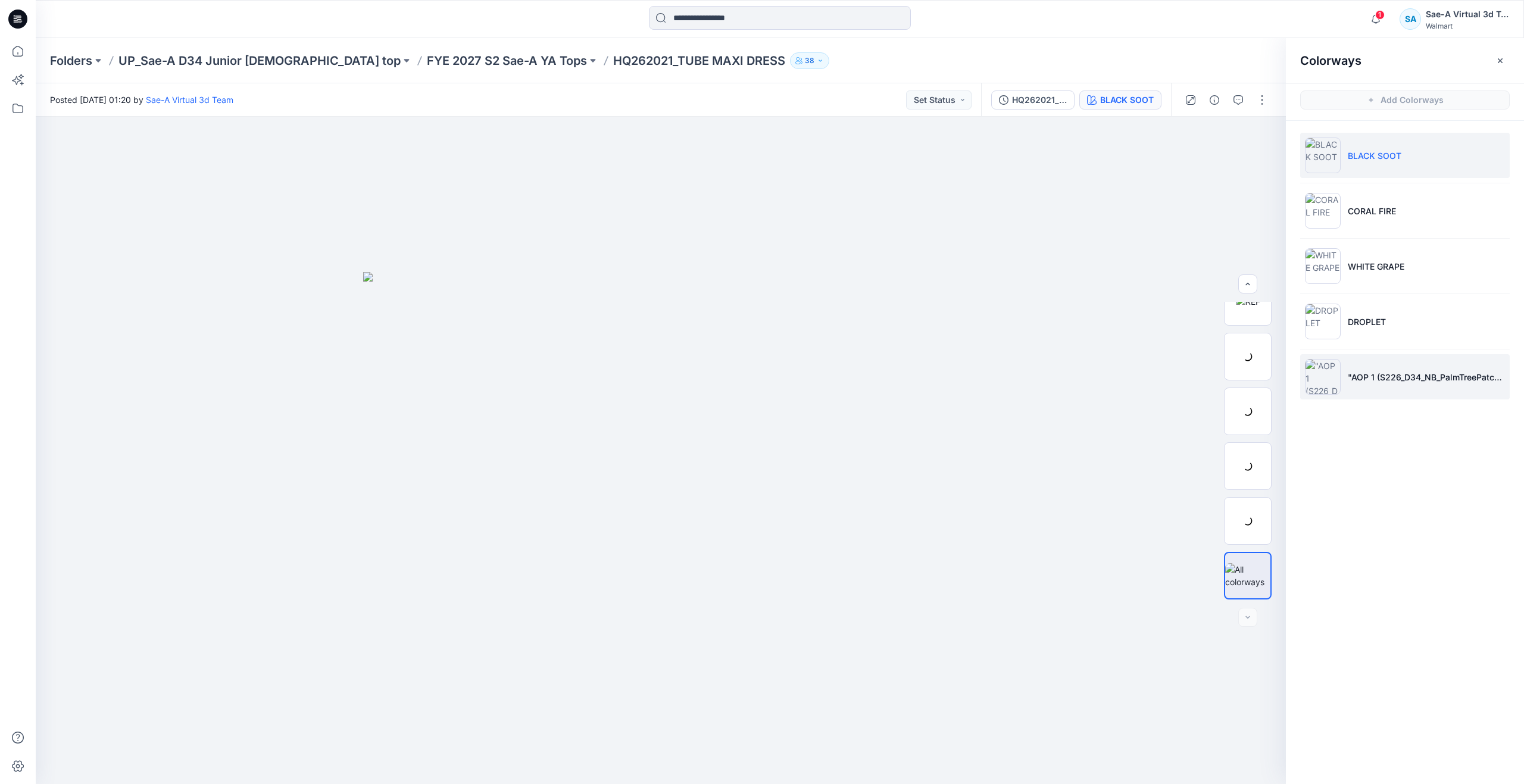
click at [1343, 369] on li ""AOP 1 (S226_D34_NB_PalmTreePatches)"" at bounding box center [1405, 376] width 210 height 45
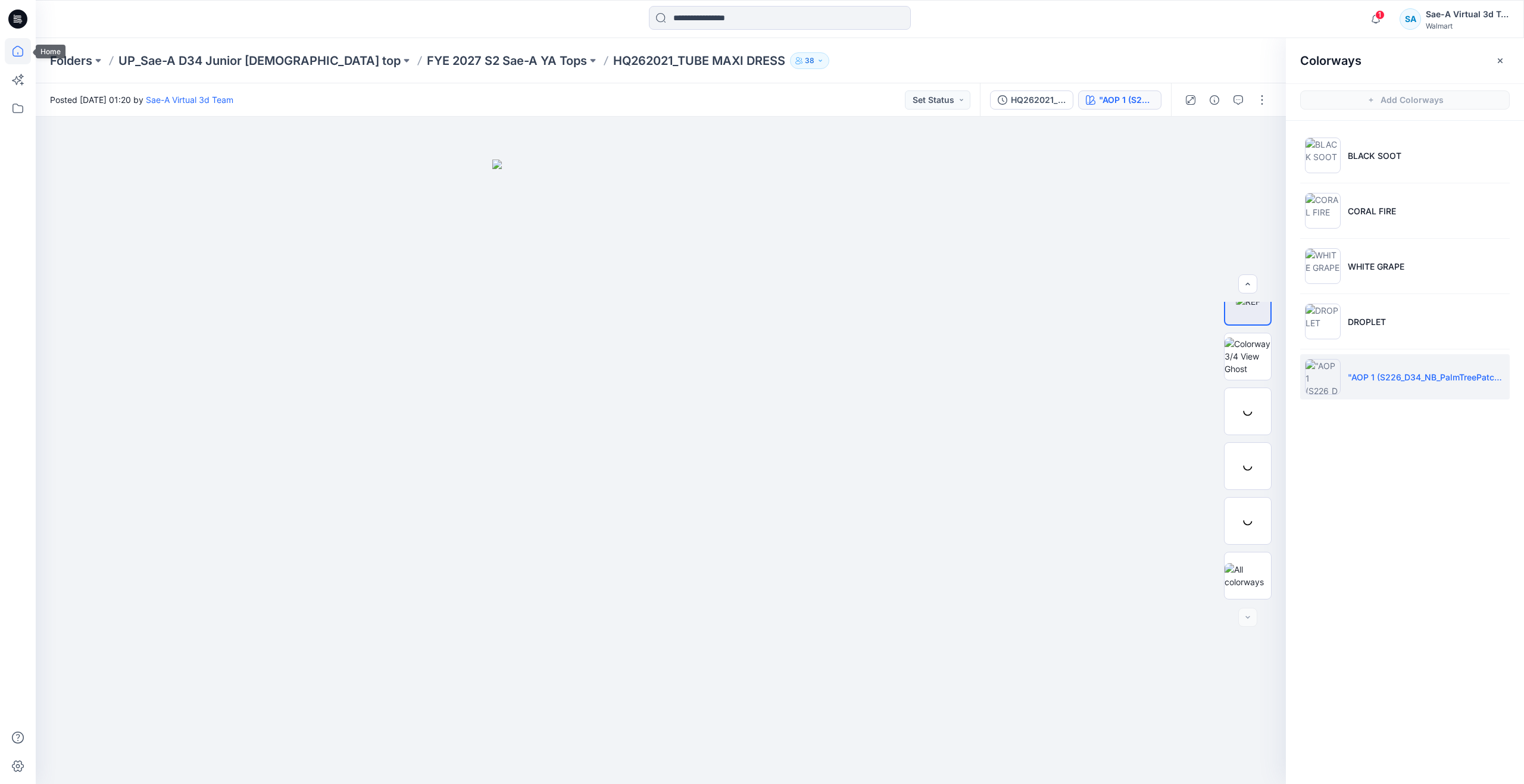
click at [23, 54] on icon at bounding box center [18, 51] width 11 height 11
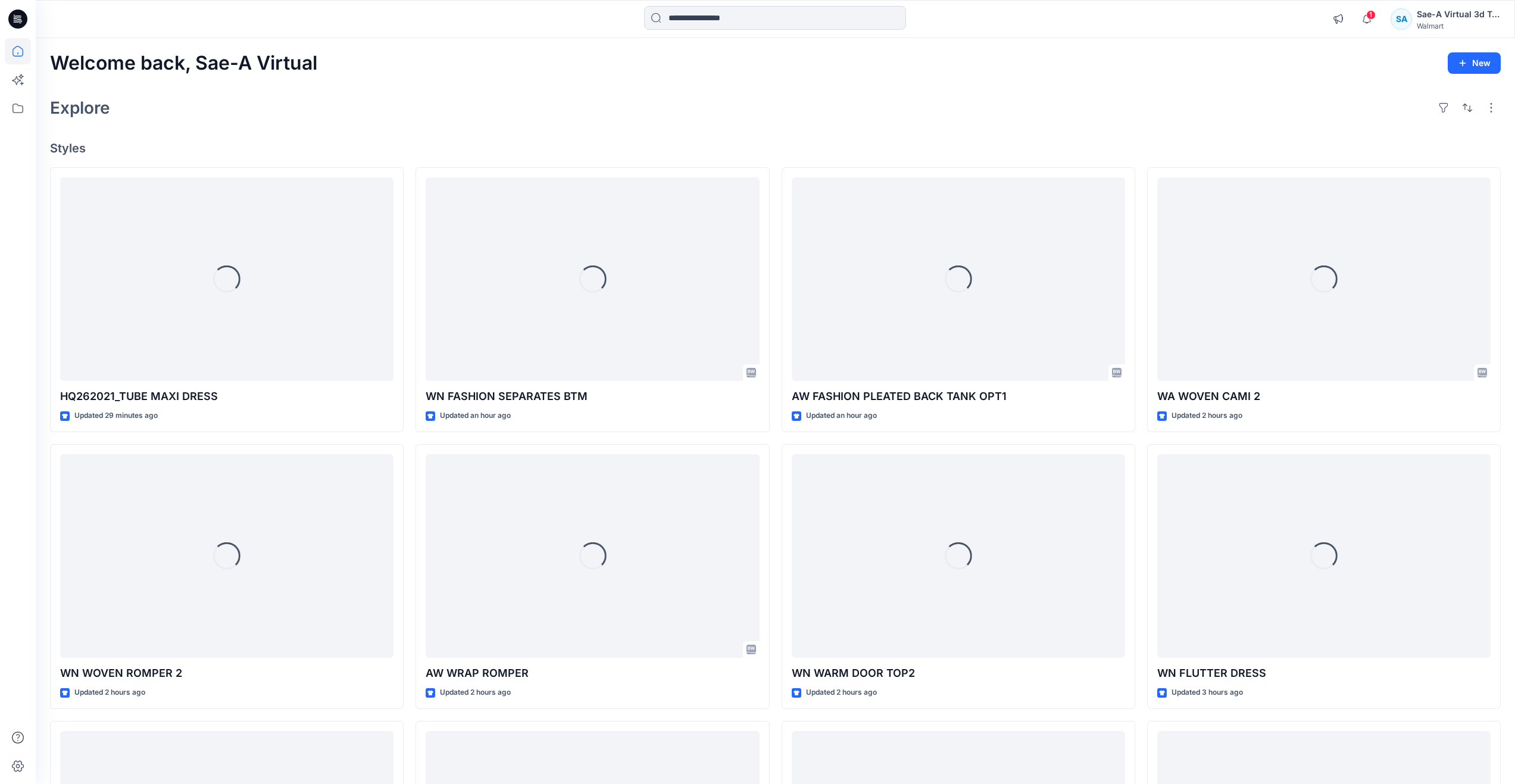
click at [317, 116] on div "Explore" at bounding box center [775, 108] width 1450 height 28
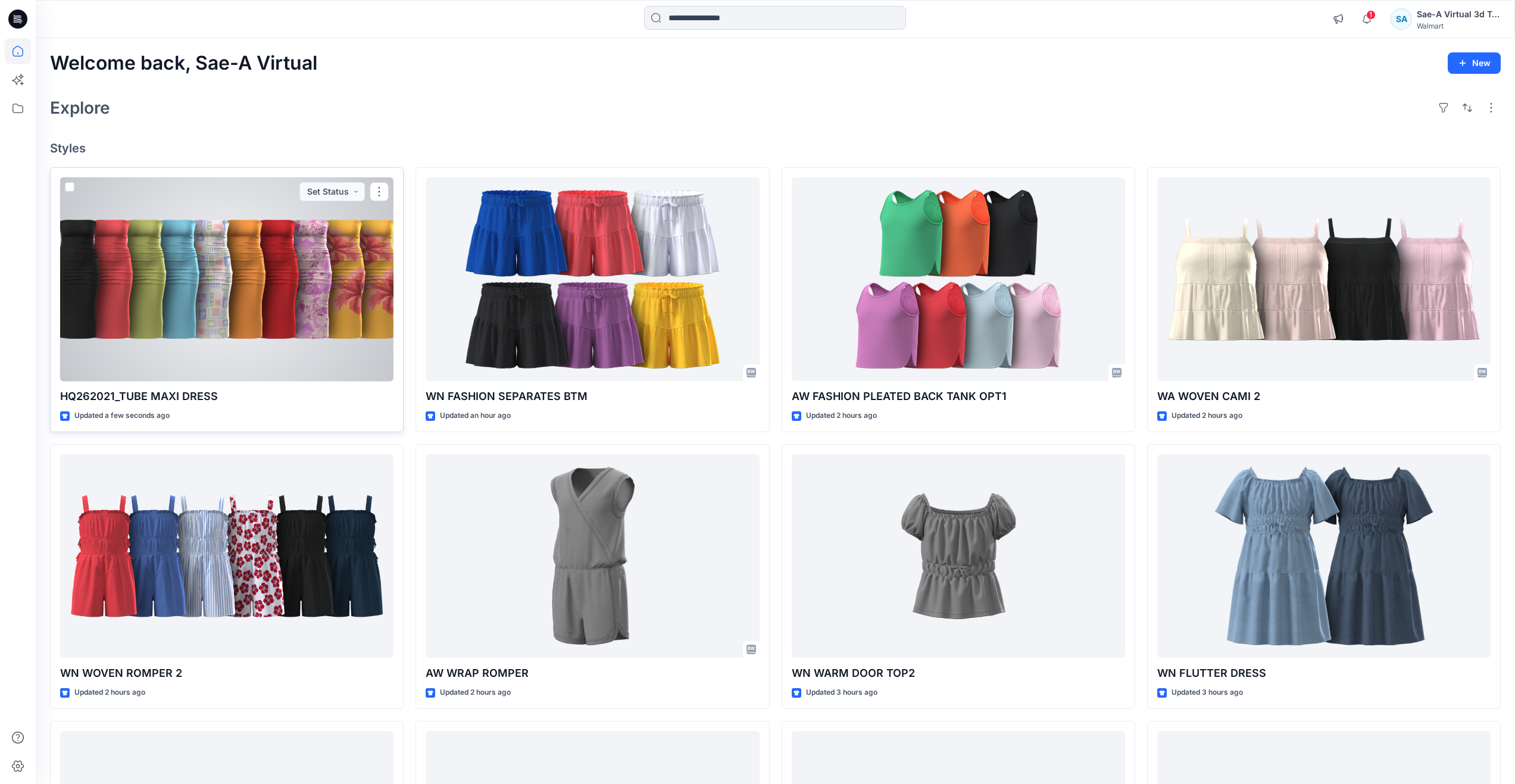
click at [245, 297] on div at bounding box center [226, 279] width 333 height 204
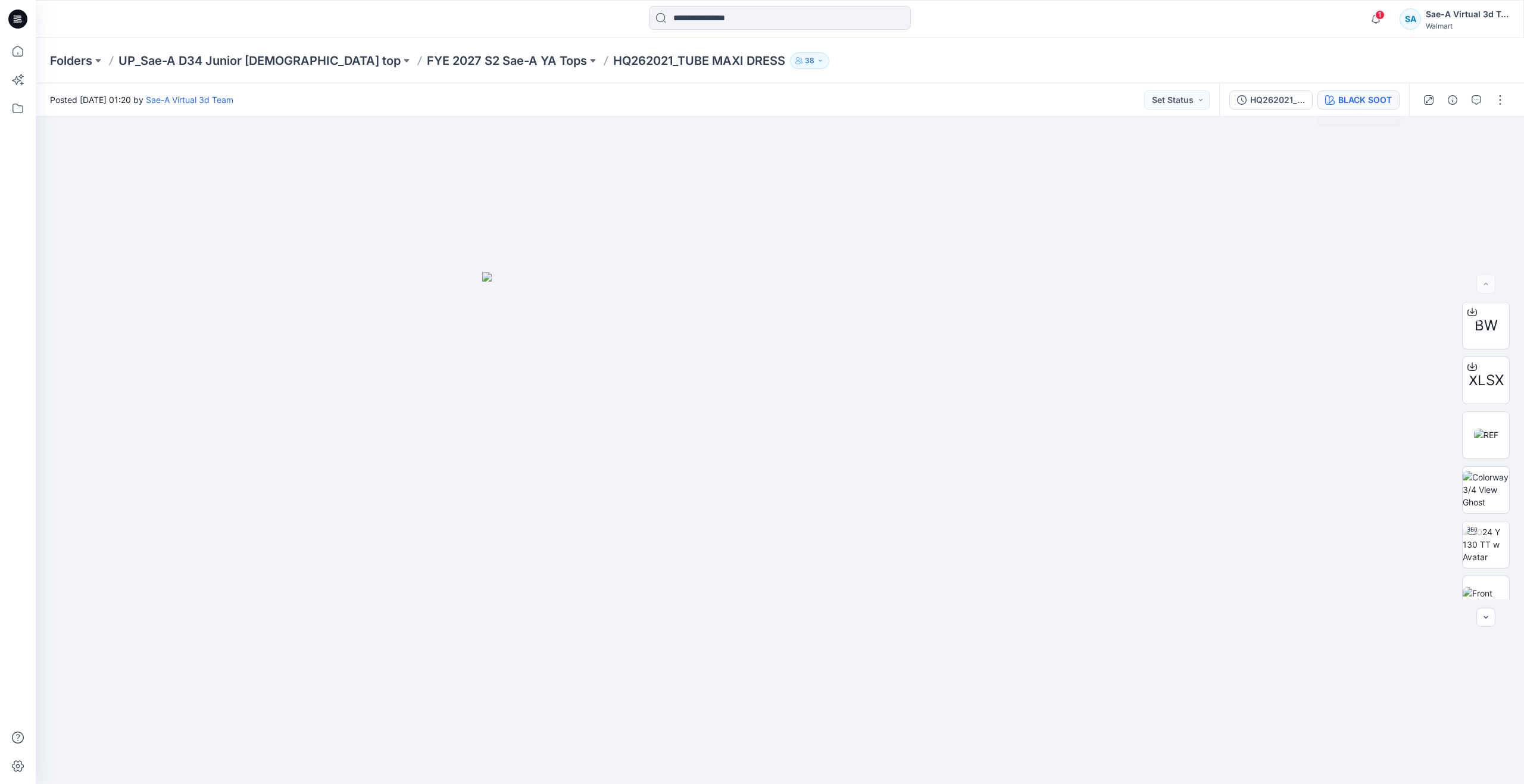
click at [1342, 104] on div "BLACK SOOT" at bounding box center [1365, 100] width 54 height 13
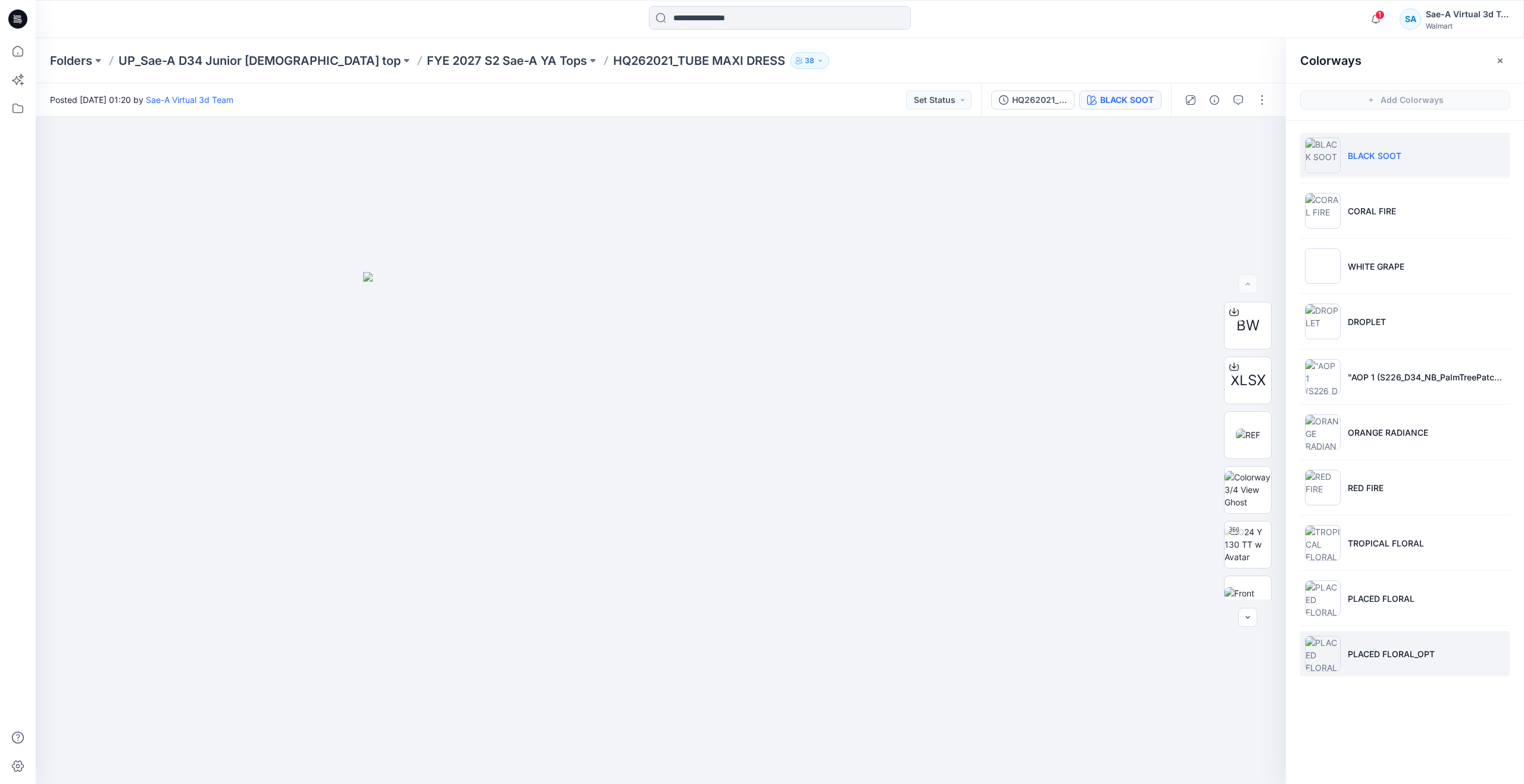
click at [1357, 649] on p "PLACED FLORAL_OPT" at bounding box center [1391, 653] width 87 height 13
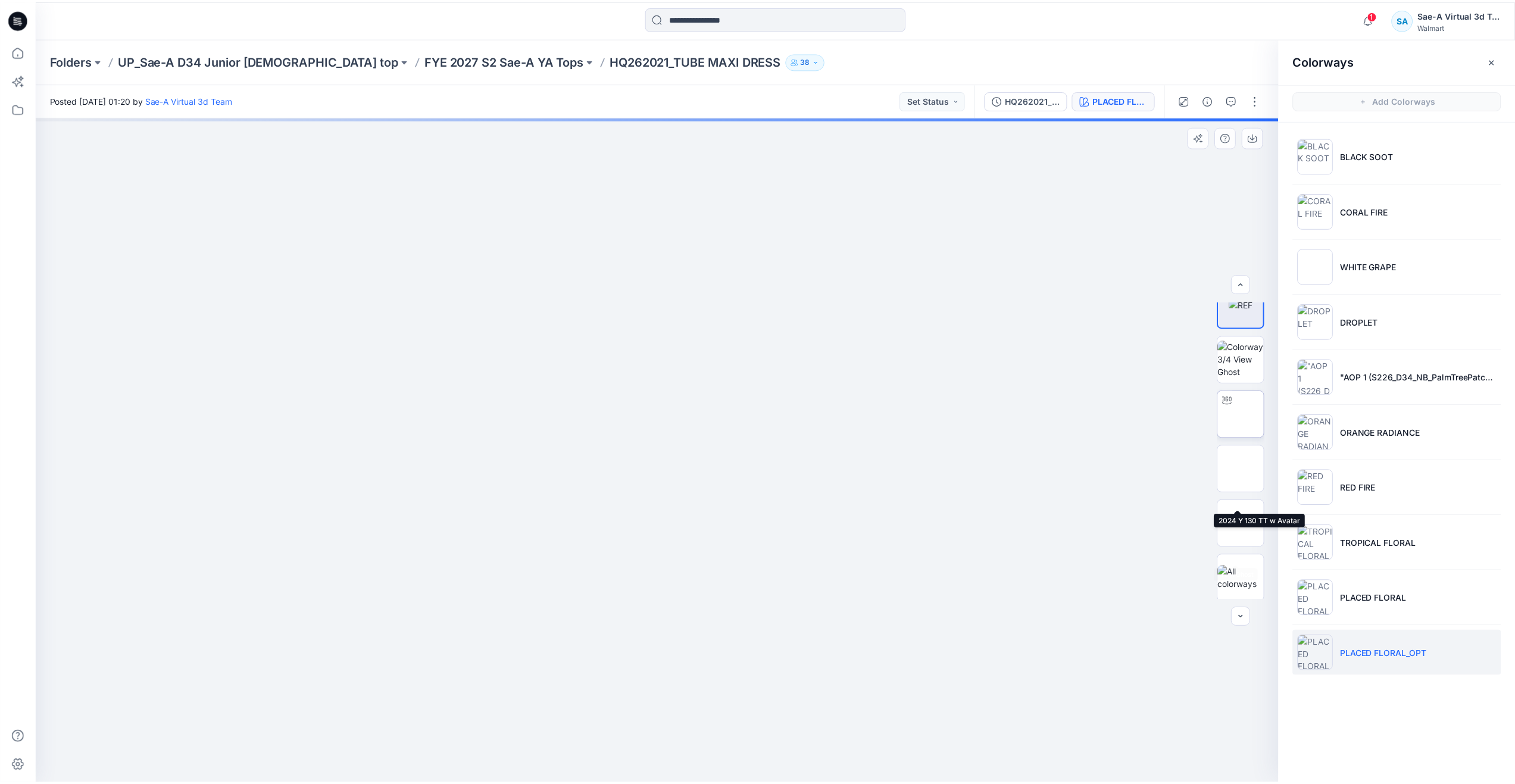
scroll to position [133, 0]
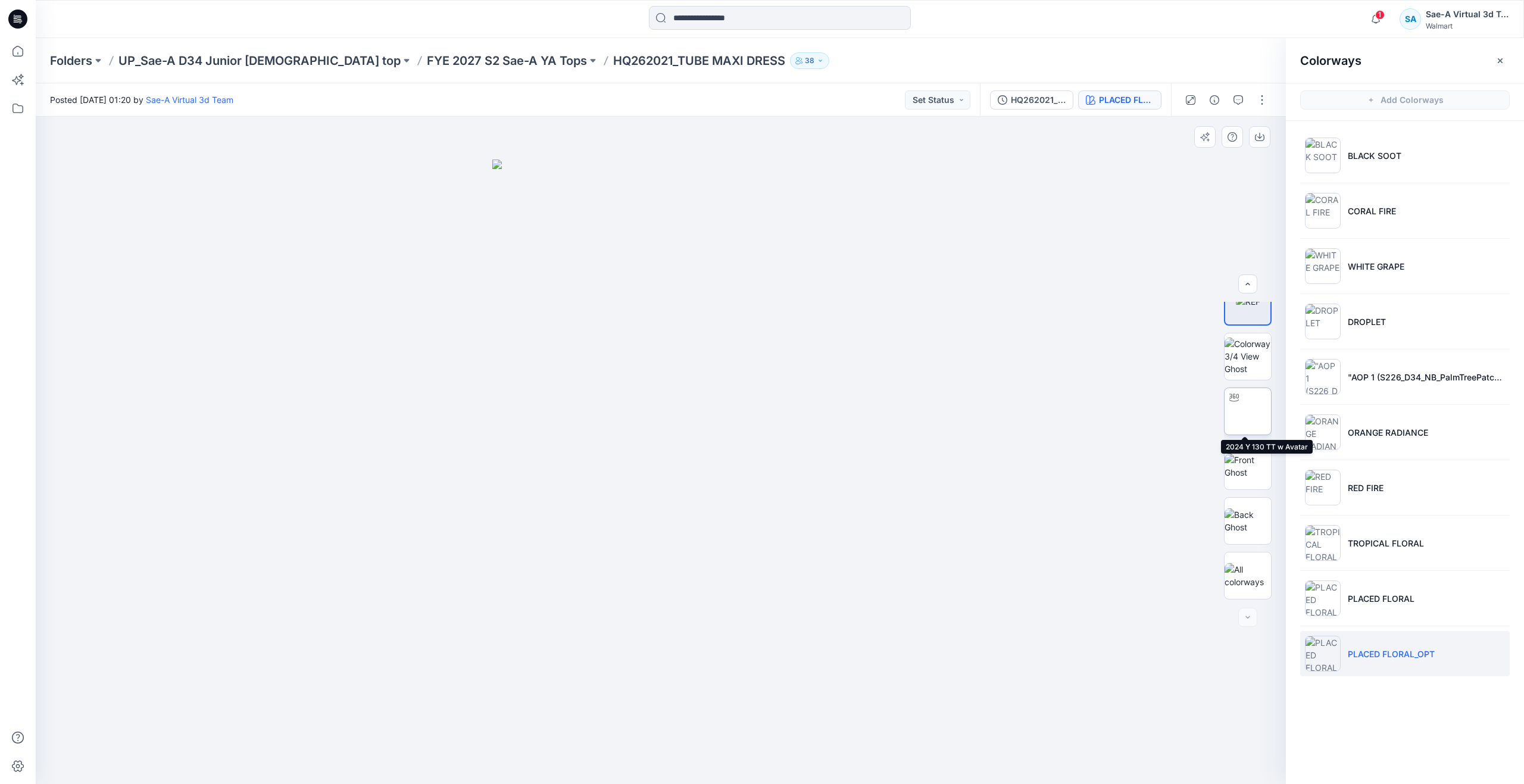
click at [1248, 411] on img at bounding box center [1248, 411] width 0 height 0
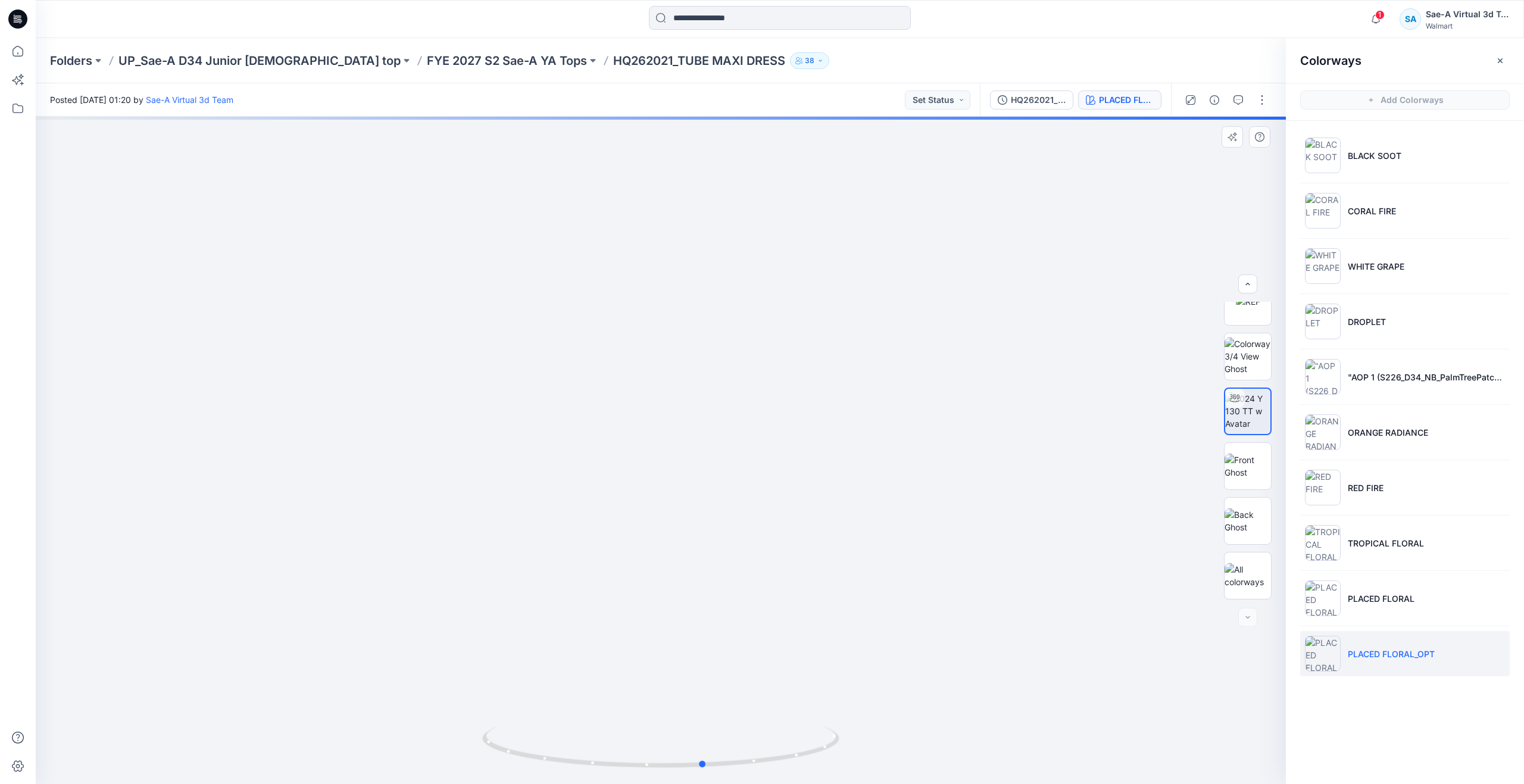
drag, startPoint x: 647, startPoint y: 761, endPoint x: 343, endPoint y: 637, distance: 328.3
click at [343, 637] on div at bounding box center [660, 449] width 1250 height 667
click at [1411, 592] on p "PLACED FLORAL" at bounding box center [1381, 598] width 67 height 13
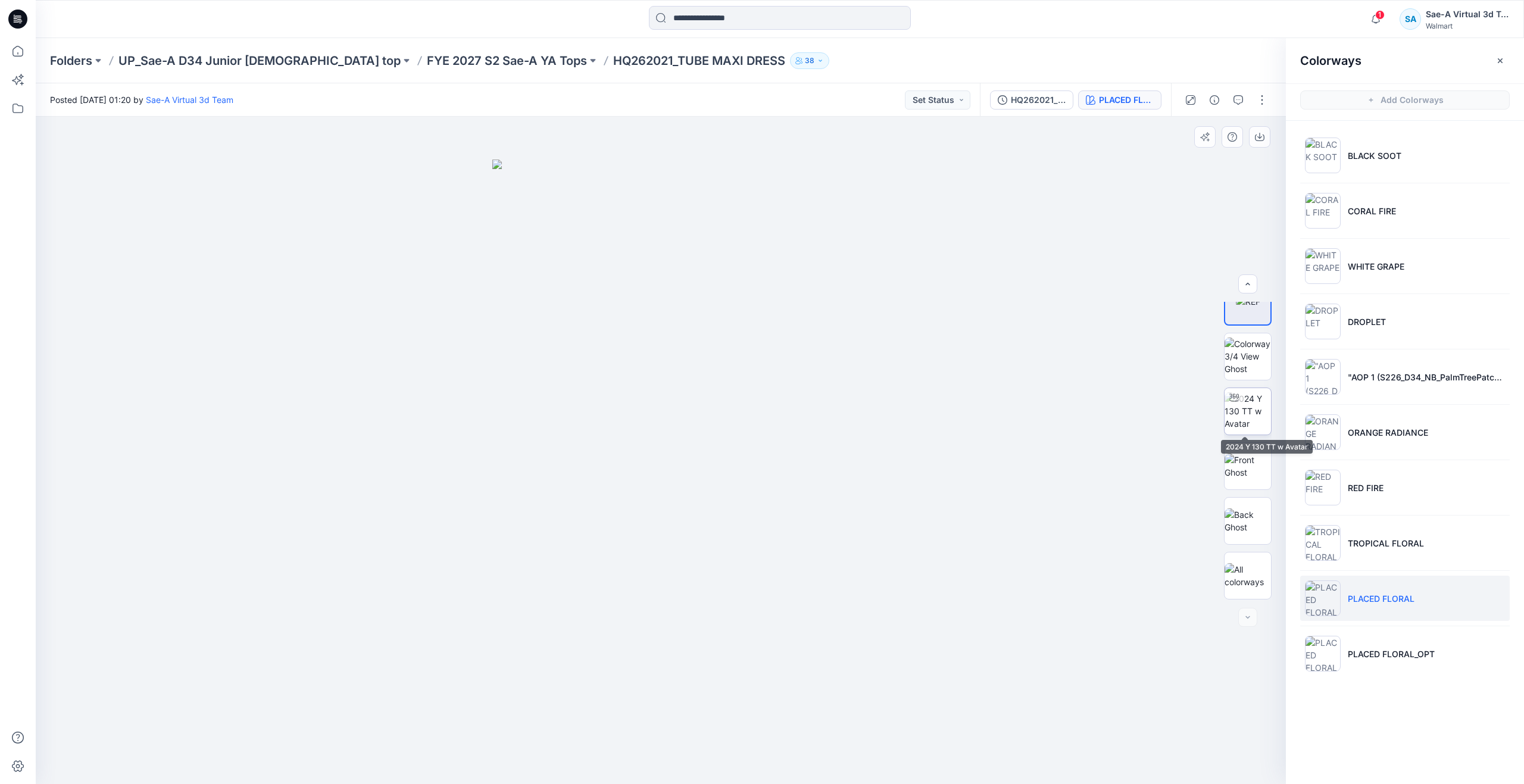
click at [1248, 420] on img at bounding box center [1248, 411] width 46 height 38
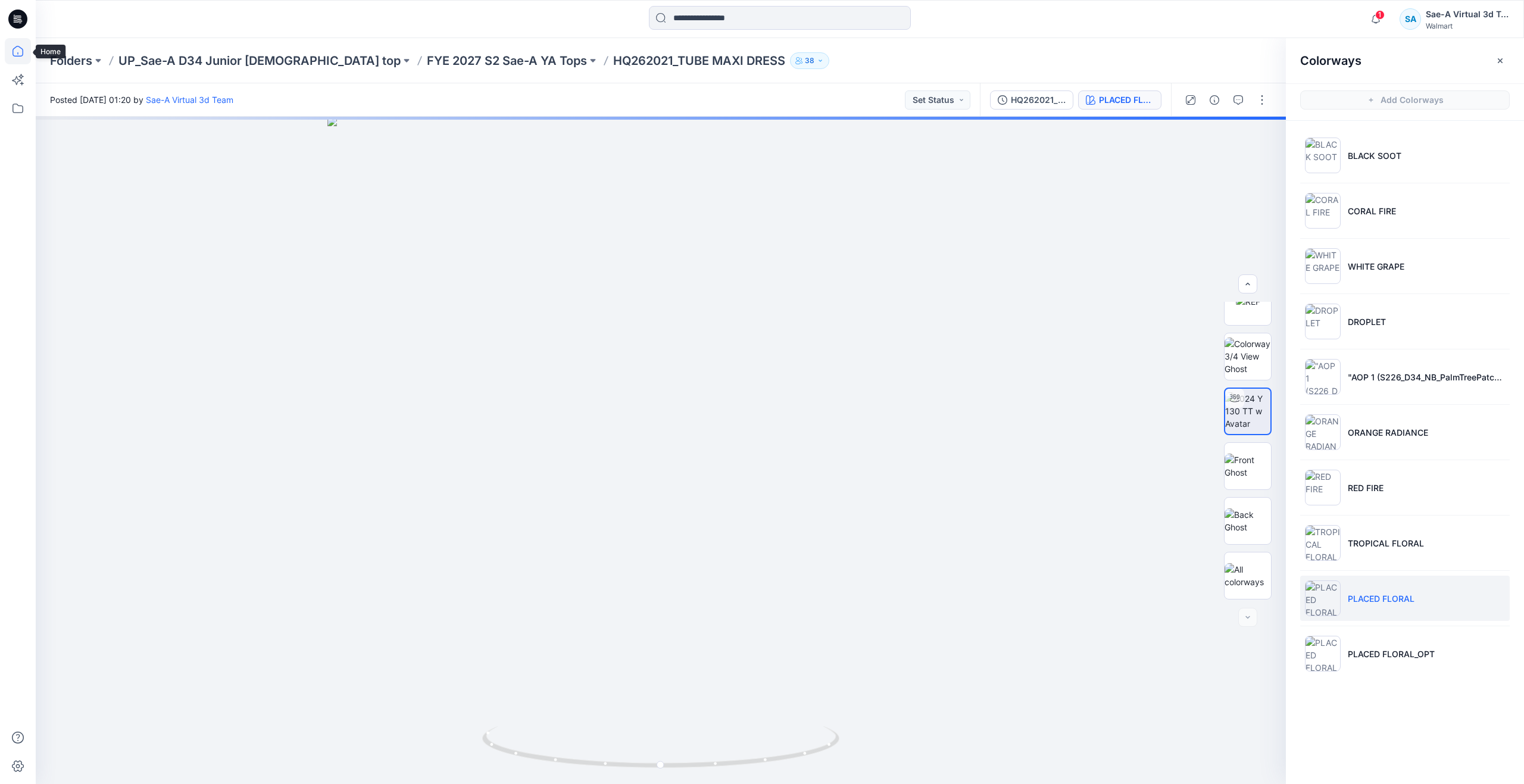
click at [29, 57] on icon at bounding box center [17, 50] width 26 height 26
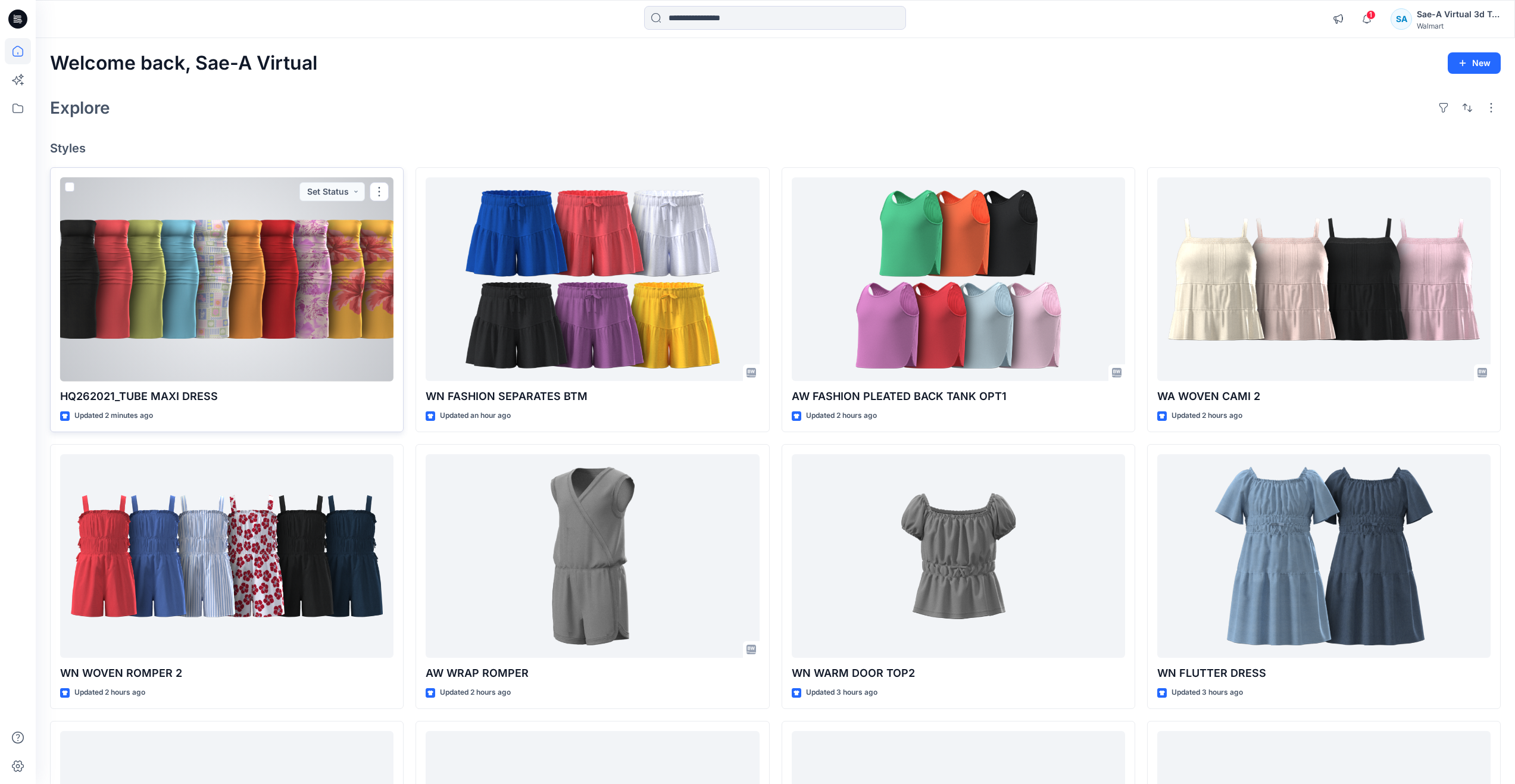
click at [254, 325] on div at bounding box center [226, 279] width 333 height 204
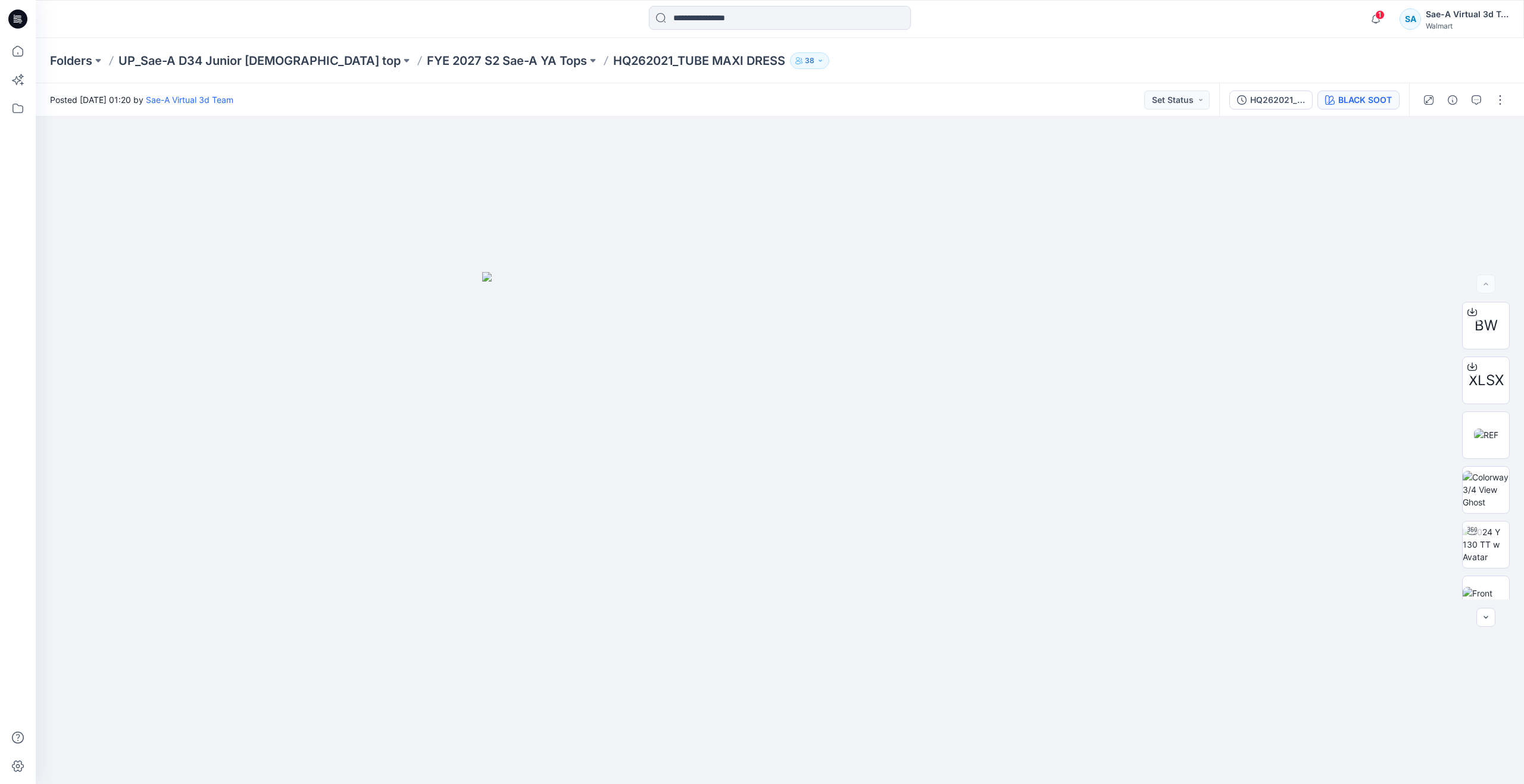
click at [1345, 105] on div "BLACK SOOT" at bounding box center [1365, 100] width 54 height 13
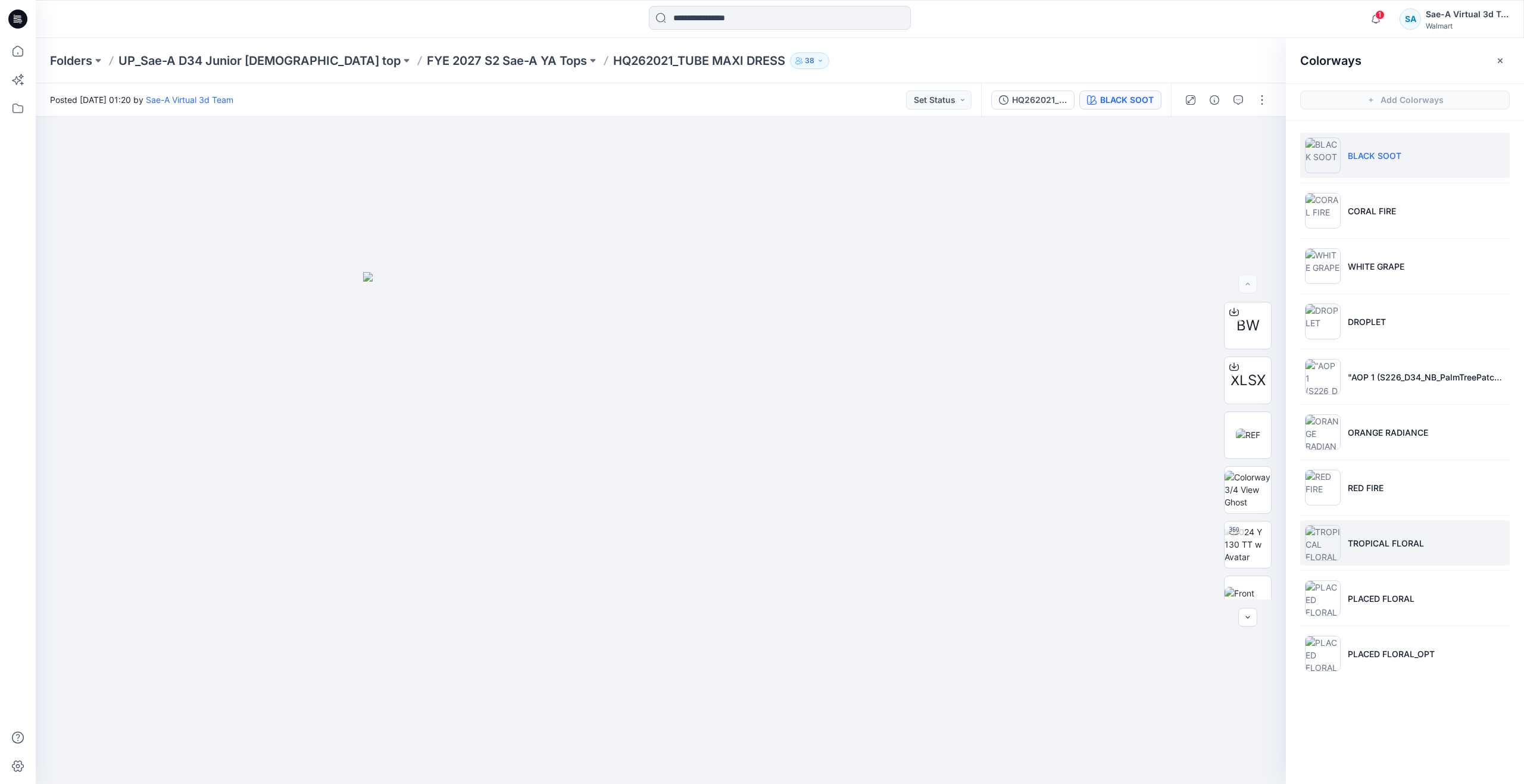
click at [1392, 560] on li "TROPICAL FLORAL" at bounding box center [1405, 542] width 210 height 45
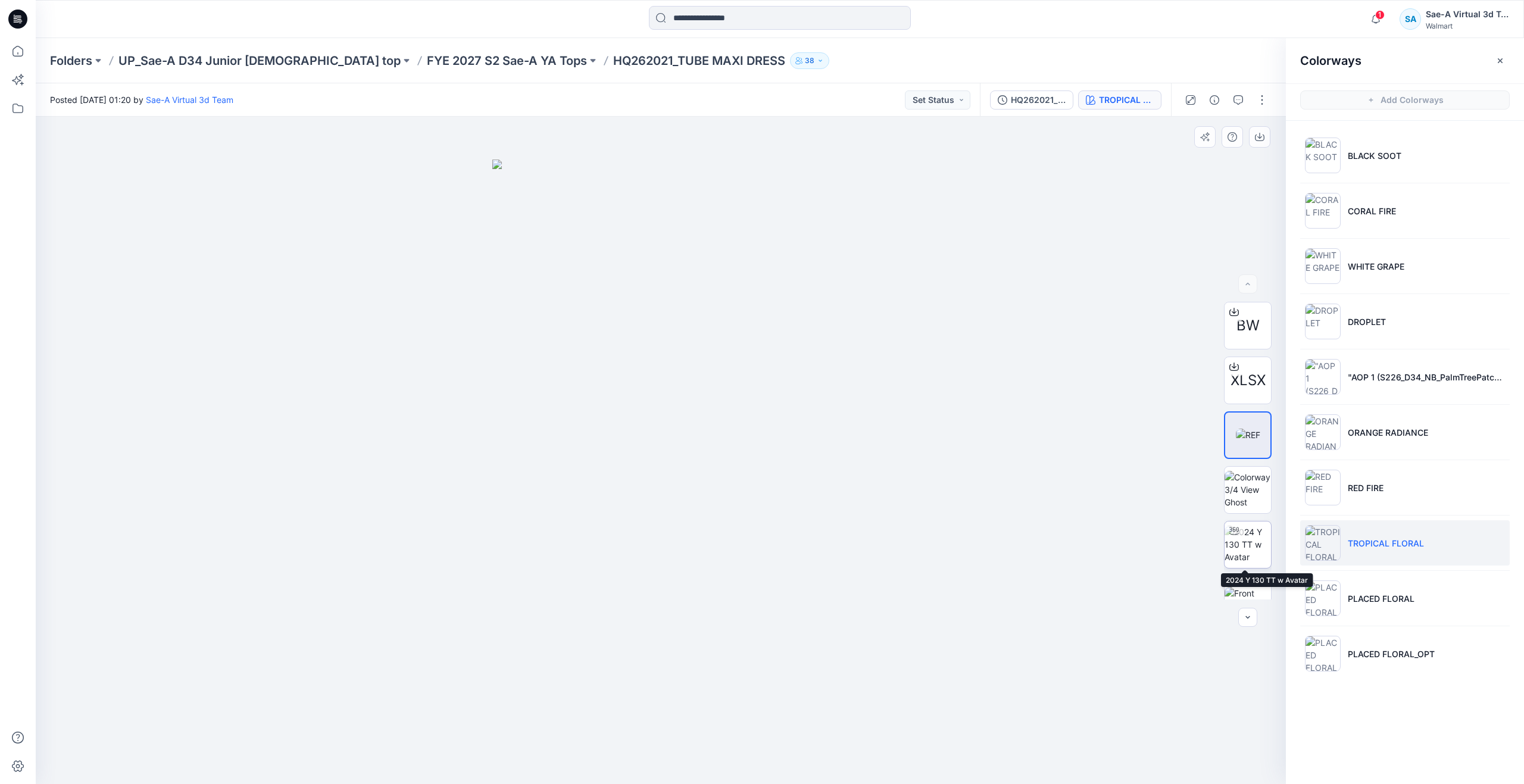
click at [1229, 547] on img at bounding box center [1248, 545] width 46 height 38
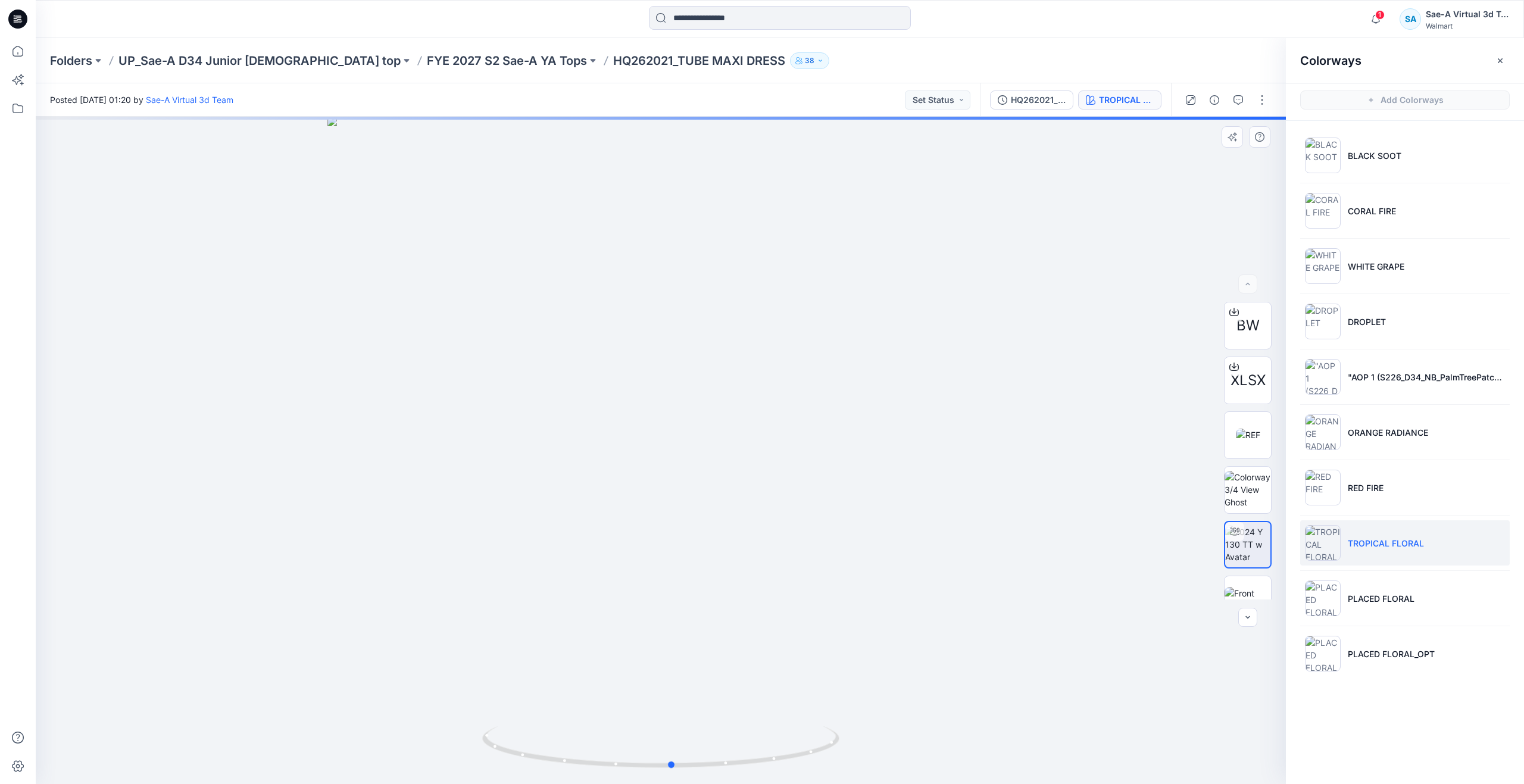
drag, startPoint x: 668, startPoint y: 759, endPoint x: 680, endPoint y: 665, distance: 94.8
click at [680, 665] on div at bounding box center [660, 449] width 1250 height 667
click at [21, 59] on icon at bounding box center [17, 50] width 26 height 26
